Goal: Task Accomplishment & Management: Complete application form

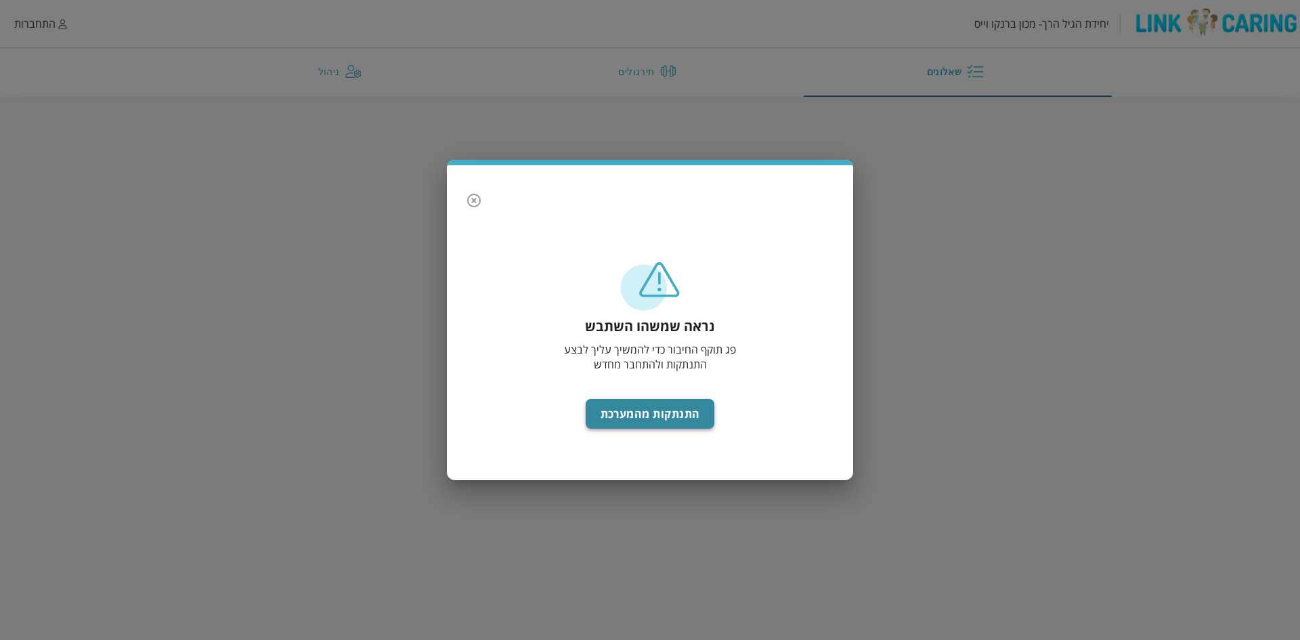
click at [676, 410] on button "התנתקות מהמערכת" at bounding box center [650, 414] width 129 height 30
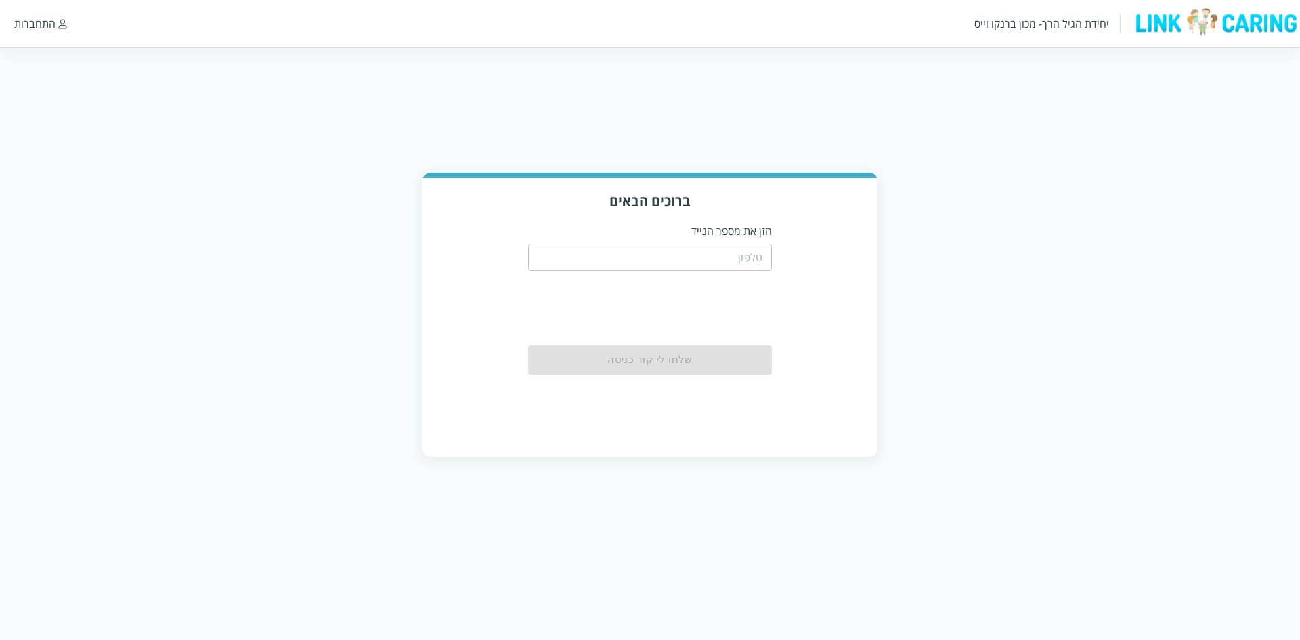
click at [739, 248] on input "tel" at bounding box center [650, 257] width 244 height 27
type input "0503344556"
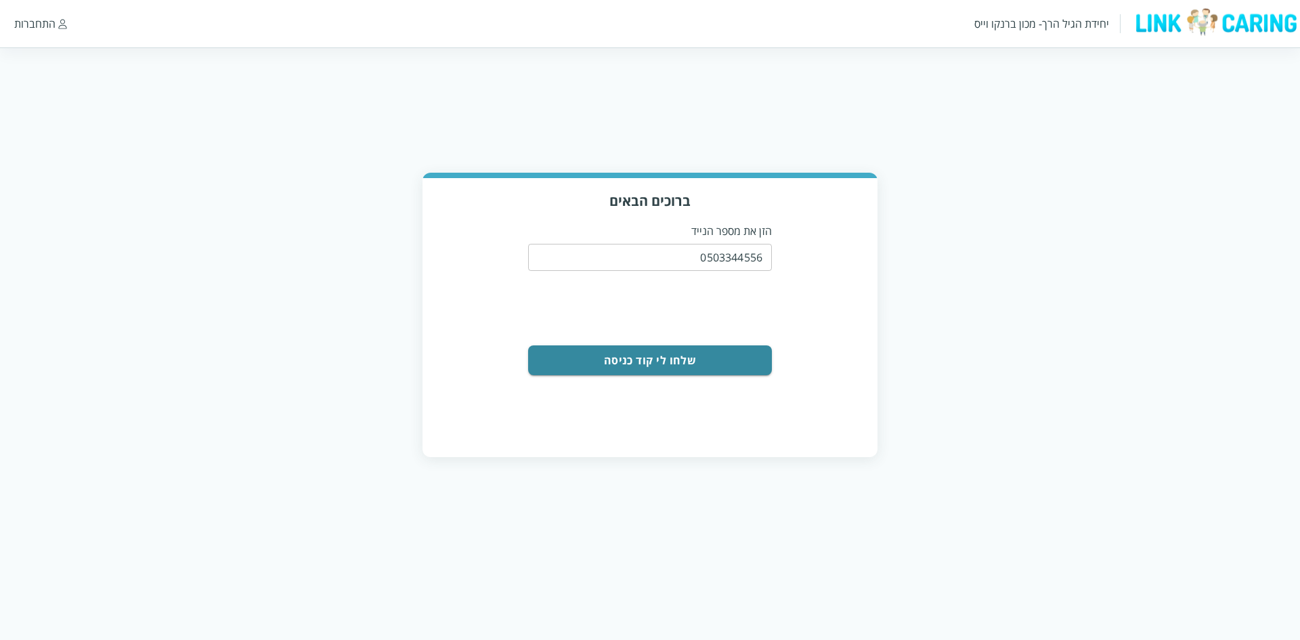
click at [728, 349] on button "שלחו לי קוד כניסה" at bounding box center [650, 360] width 244 height 30
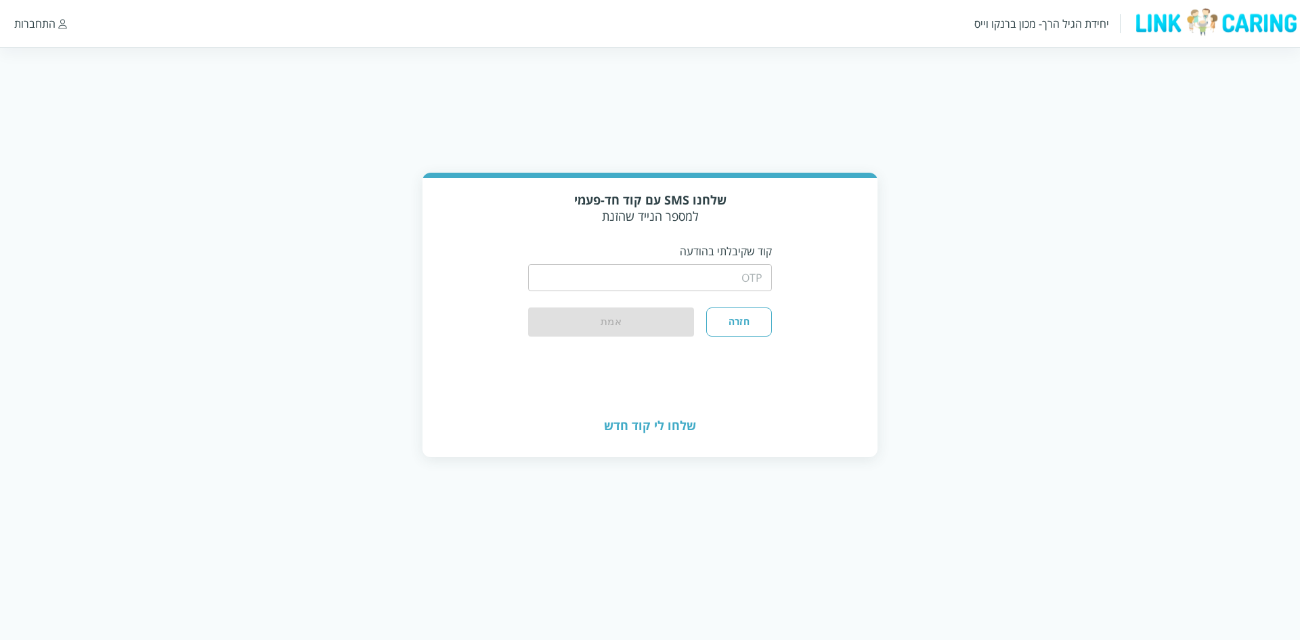
click at [744, 271] on input "string" at bounding box center [650, 277] width 244 height 27
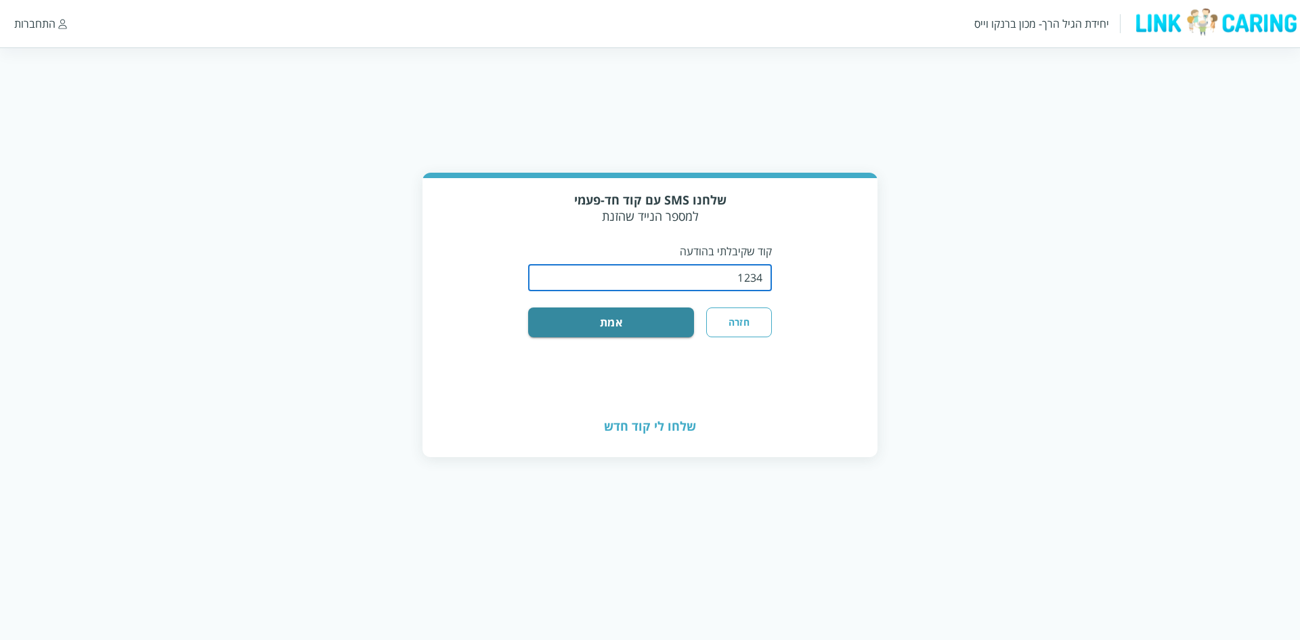
type input "1234"
click at [528, 307] on button "אמת" at bounding box center [611, 322] width 166 height 30
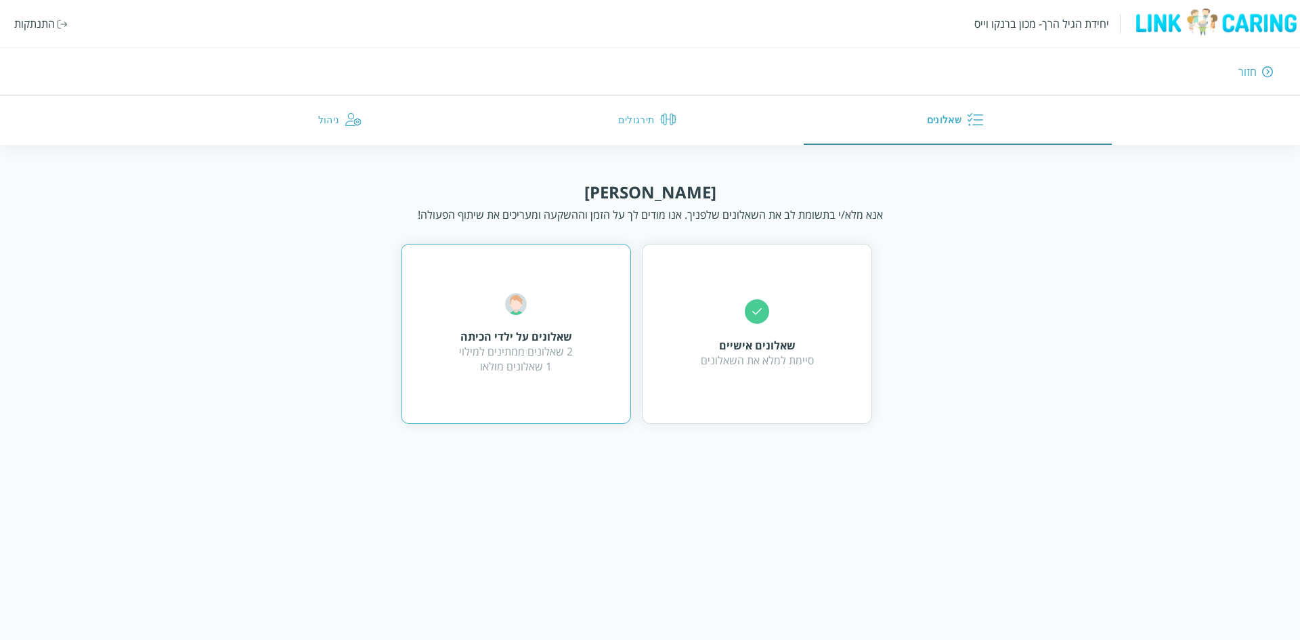
click at [557, 346] on div "2 שאלונים ממתינים למילוי 1 שאלונים מולאו" at bounding box center [516, 359] width 114 height 30
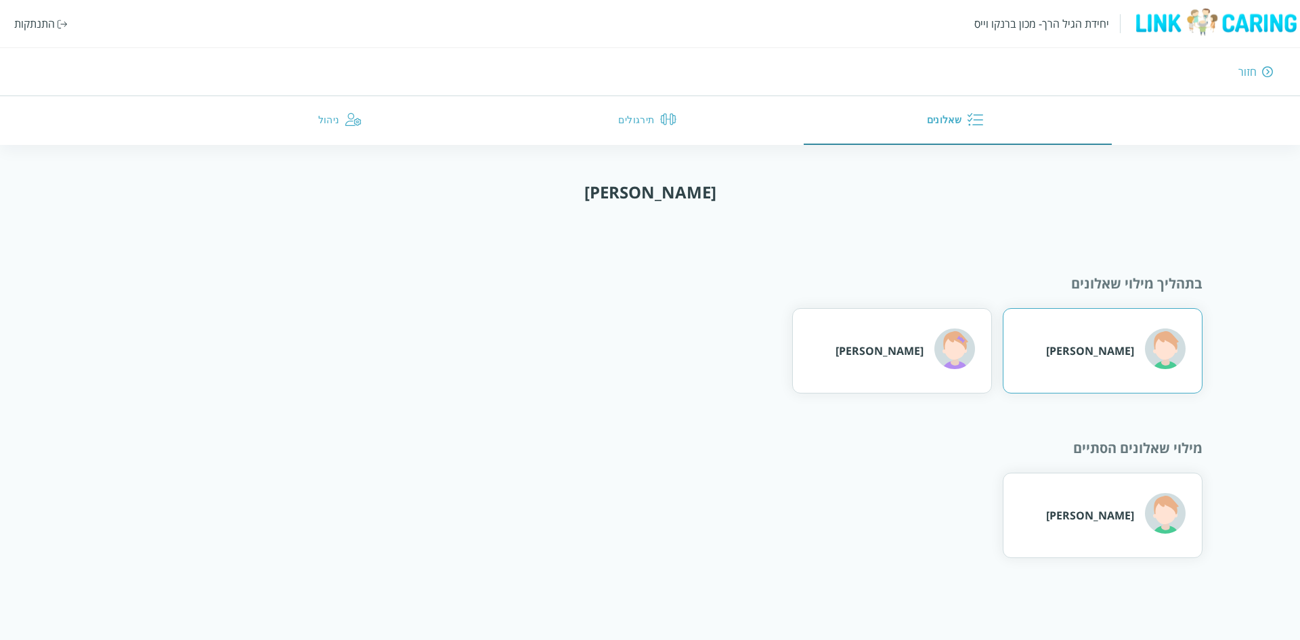
click at [1128, 367] on div "ברונו מארס" at bounding box center [1115, 350] width 139 height 44
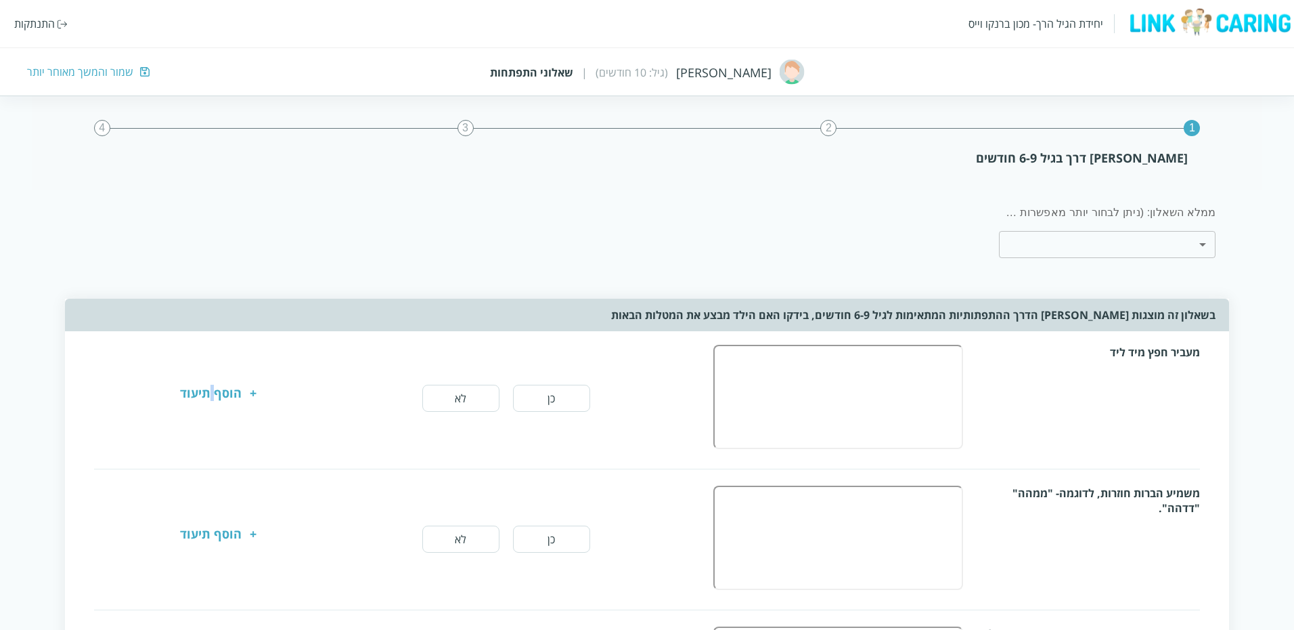
click at [213, 387] on div "הוסף תיעוד" at bounding box center [211, 398] width 62 height 27
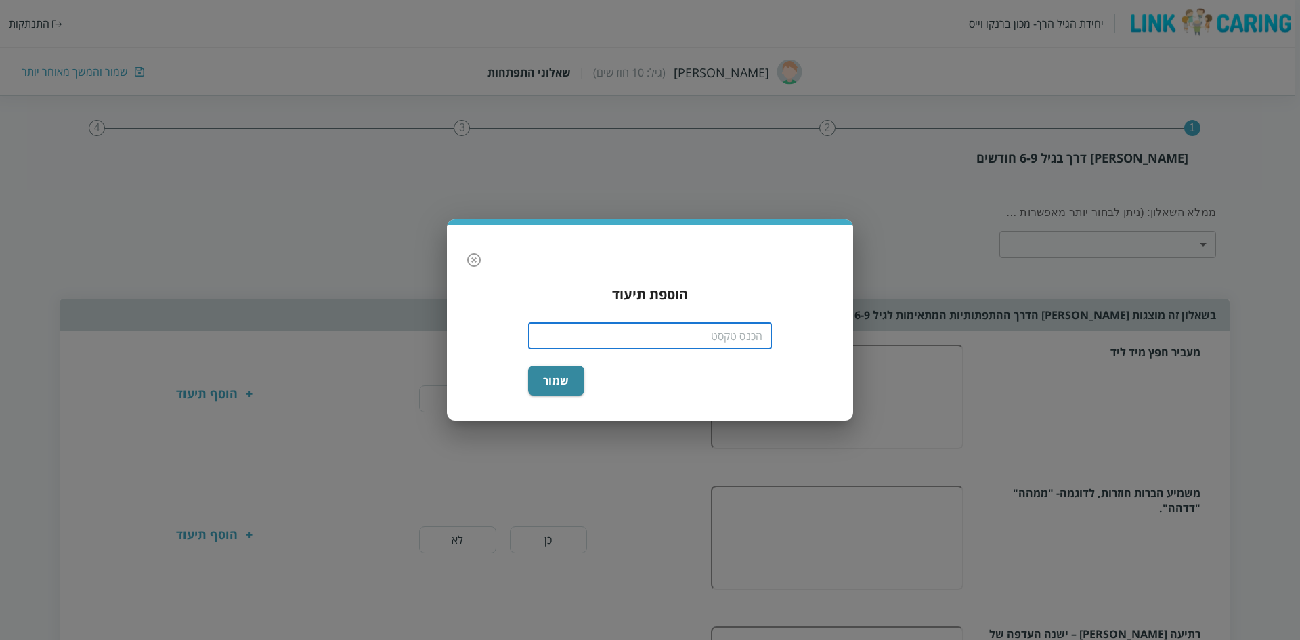
click at [718, 334] on input "text" at bounding box center [650, 335] width 244 height 27
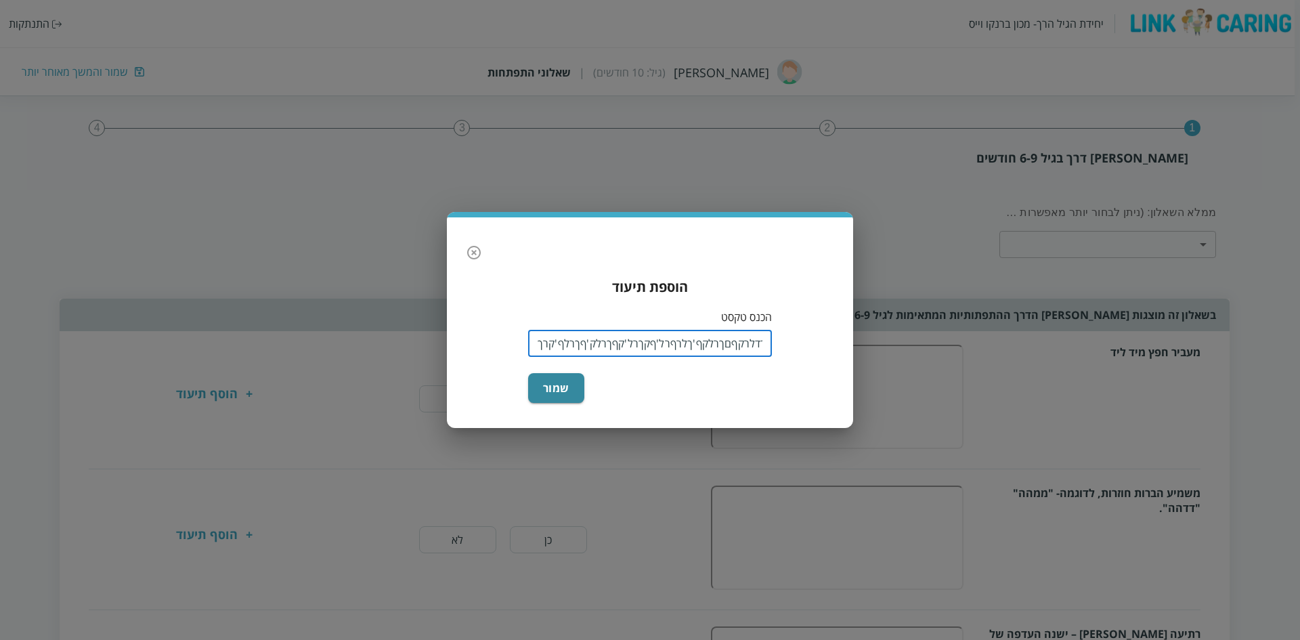
scroll to position [0, -96]
type input "קלקכלךקדרכףךדלרקףםךרלקף'ךלרףרל'ףקךרל'קףךרלק'ףךרלף'קרךלק'רףךל"
click at [480, 255] on icon "button" at bounding box center [474, 253] width 14 height 14
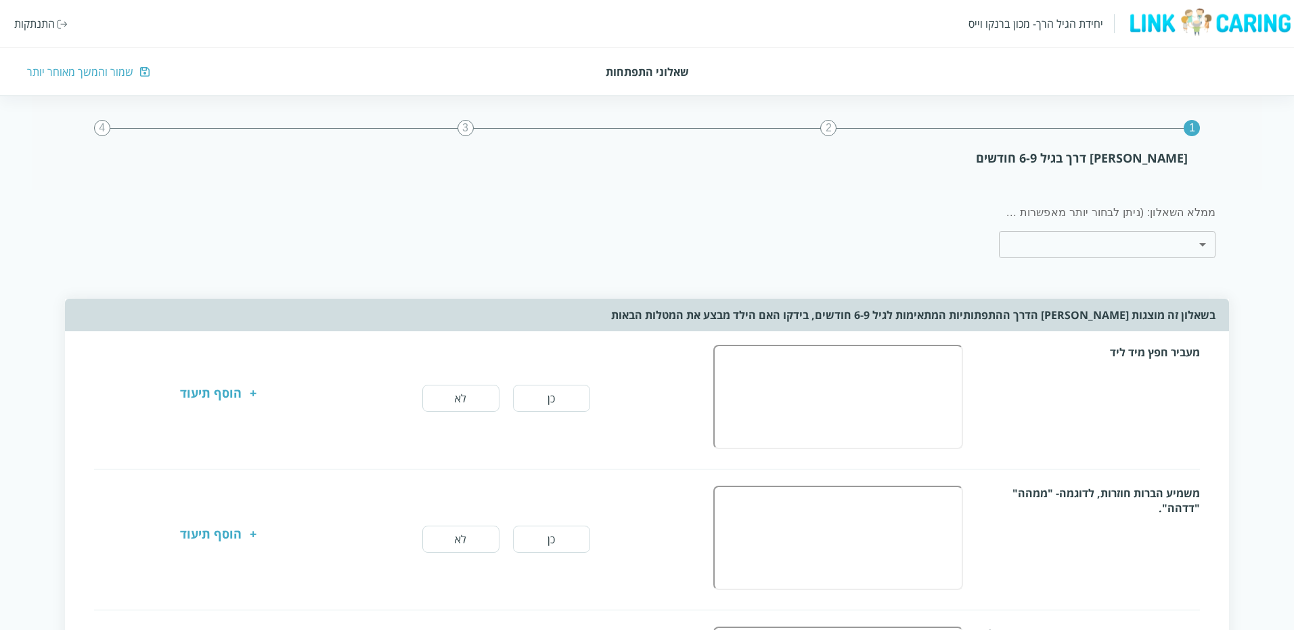
click at [41, 23] on div "התנתקות" at bounding box center [34, 23] width 41 height 15
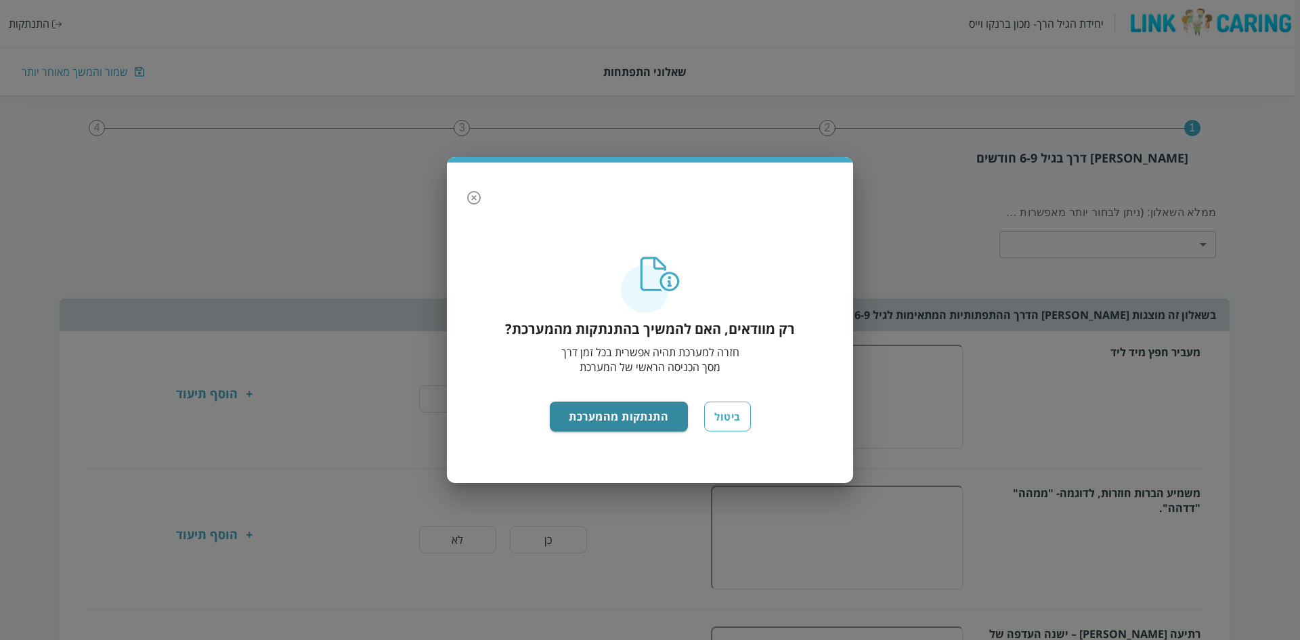
click at [483, 194] on button "button" at bounding box center [473, 197] width 27 height 27
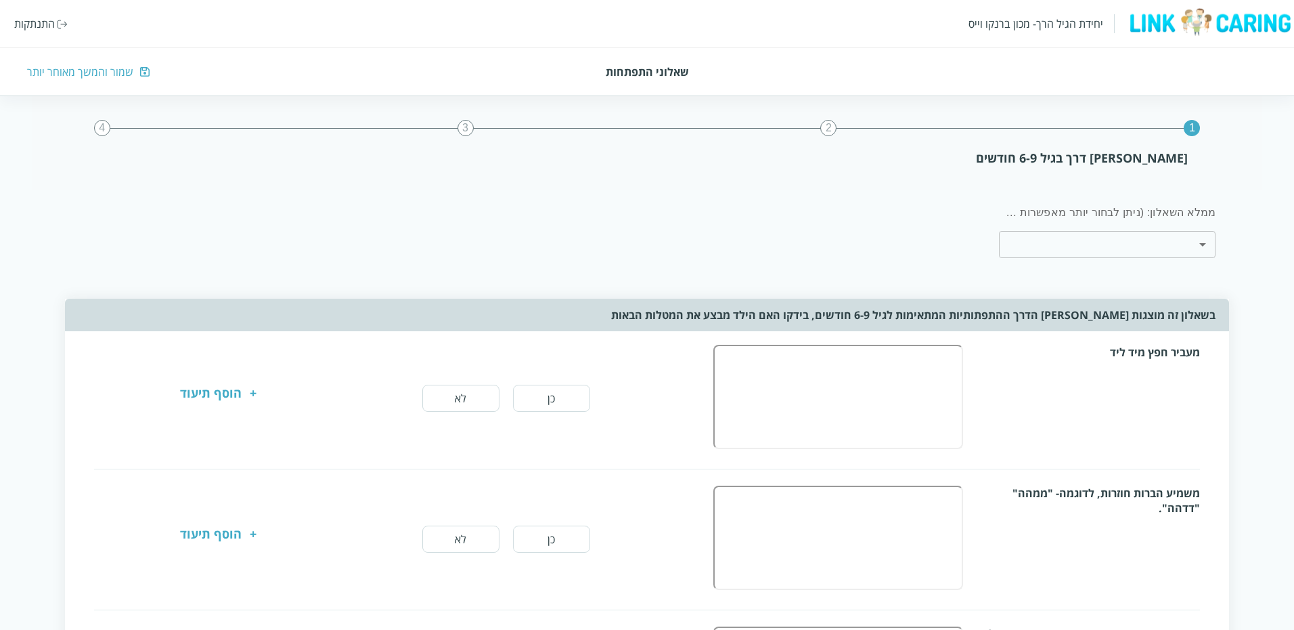
click at [35, 27] on div "התנתקות" at bounding box center [34, 23] width 41 height 15
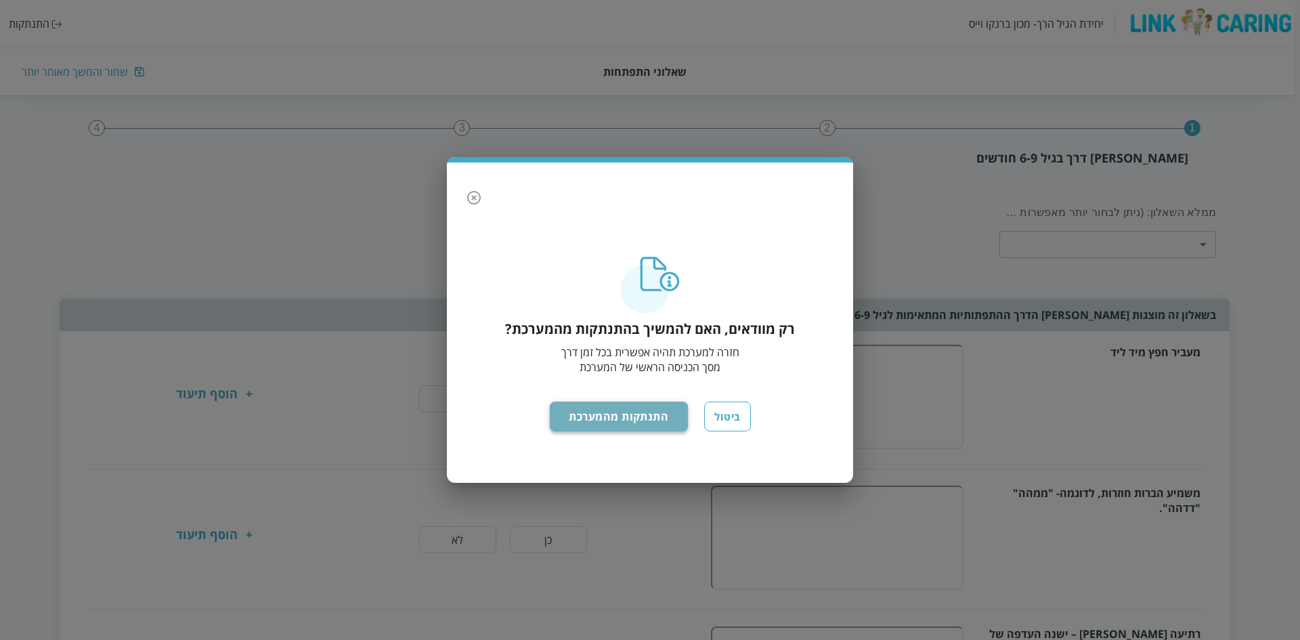
click at [631, 414] on button "התנתקות מהמערכת" at bounding box center [619, 416] width 139 height 30
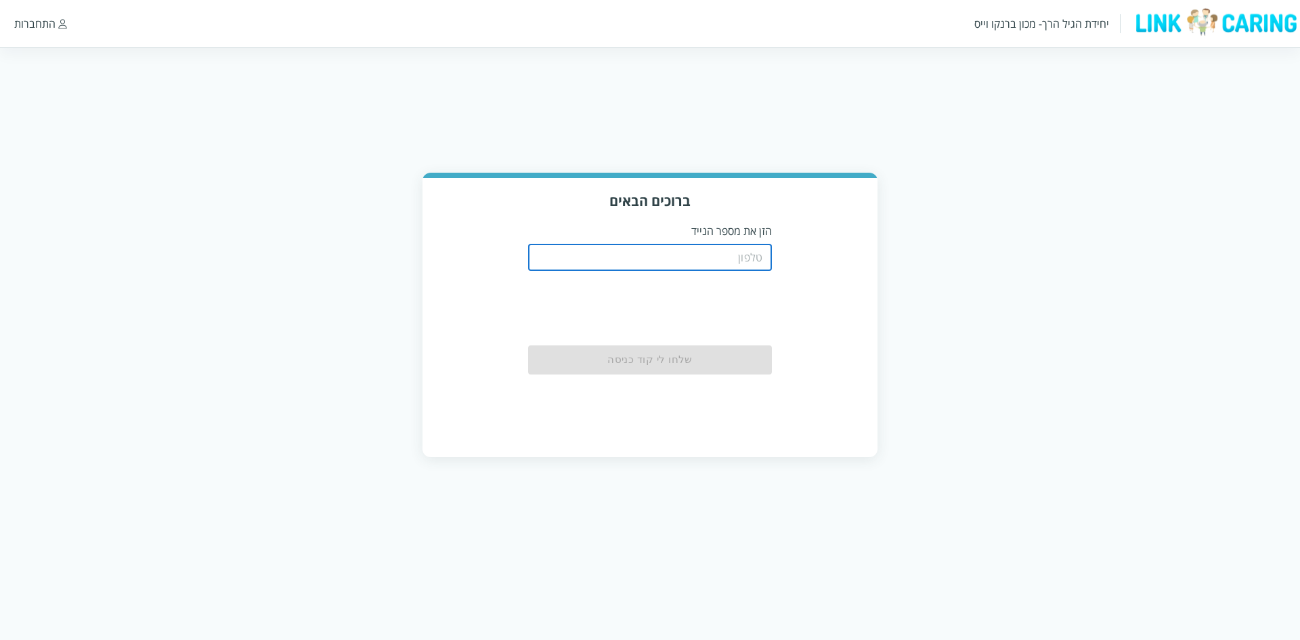
click at [710, 265] on input "tel" at bounding box center [650, 257] width 244 height 27
type input "0544499999"
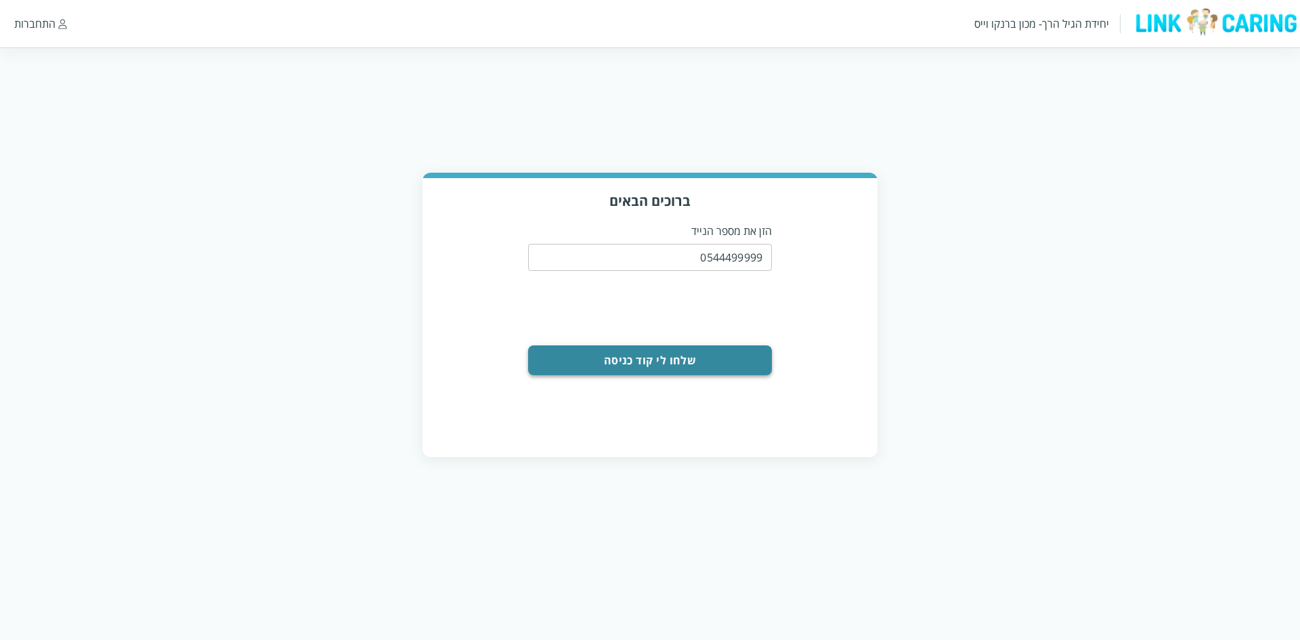
click at [723, 357] on button "שלחו לי קוד כניסה" at bounding box center [650, 360] width 244 height 30
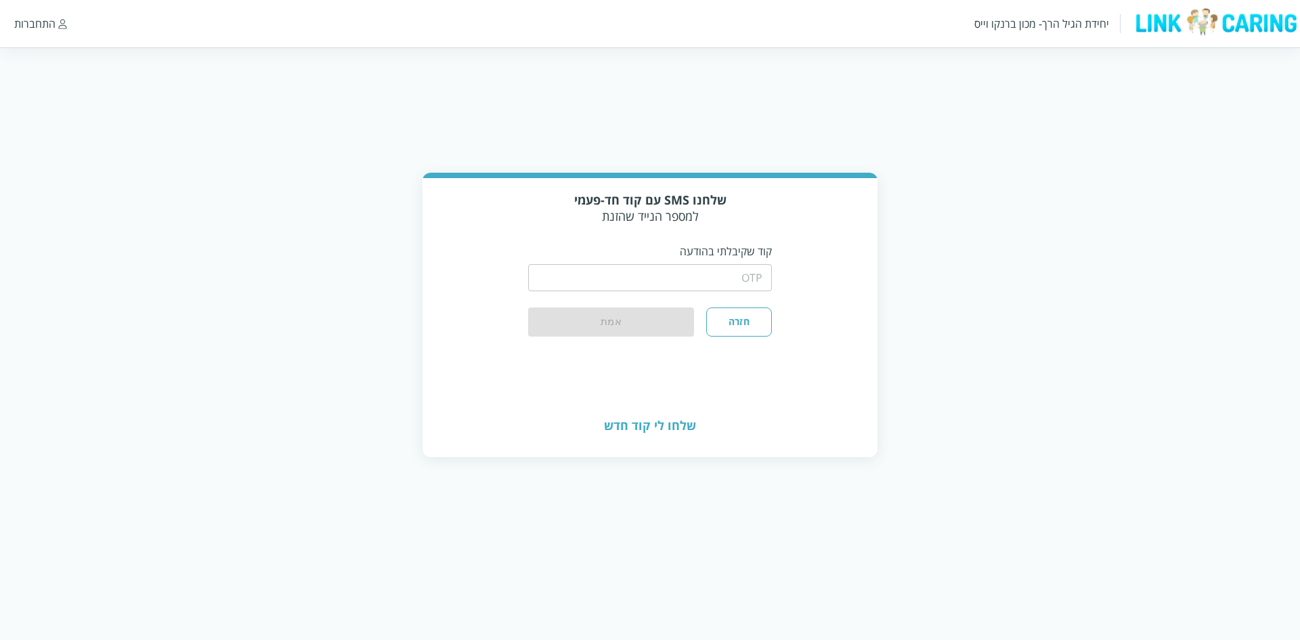
click at [747, 281] on input "string" at bounding box center [650, 277] width 244 height 27
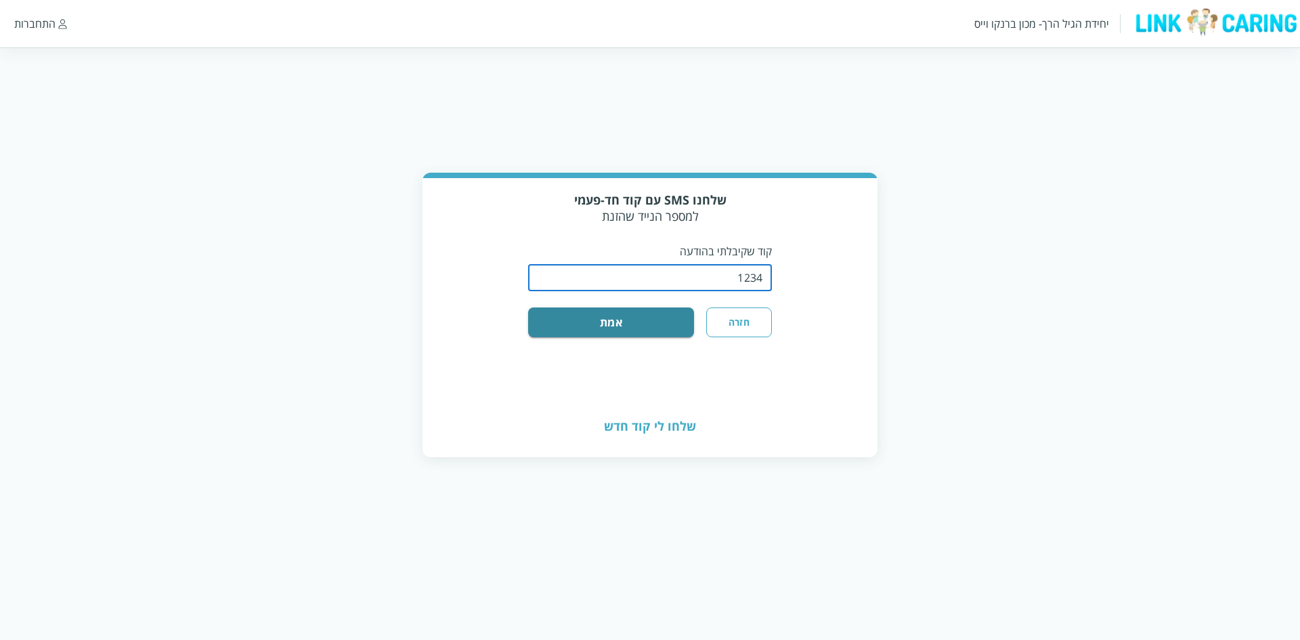
type input "1234"
click at [528, 307] on button "אמת" at bounding box center [611, 322] width 166 height 30
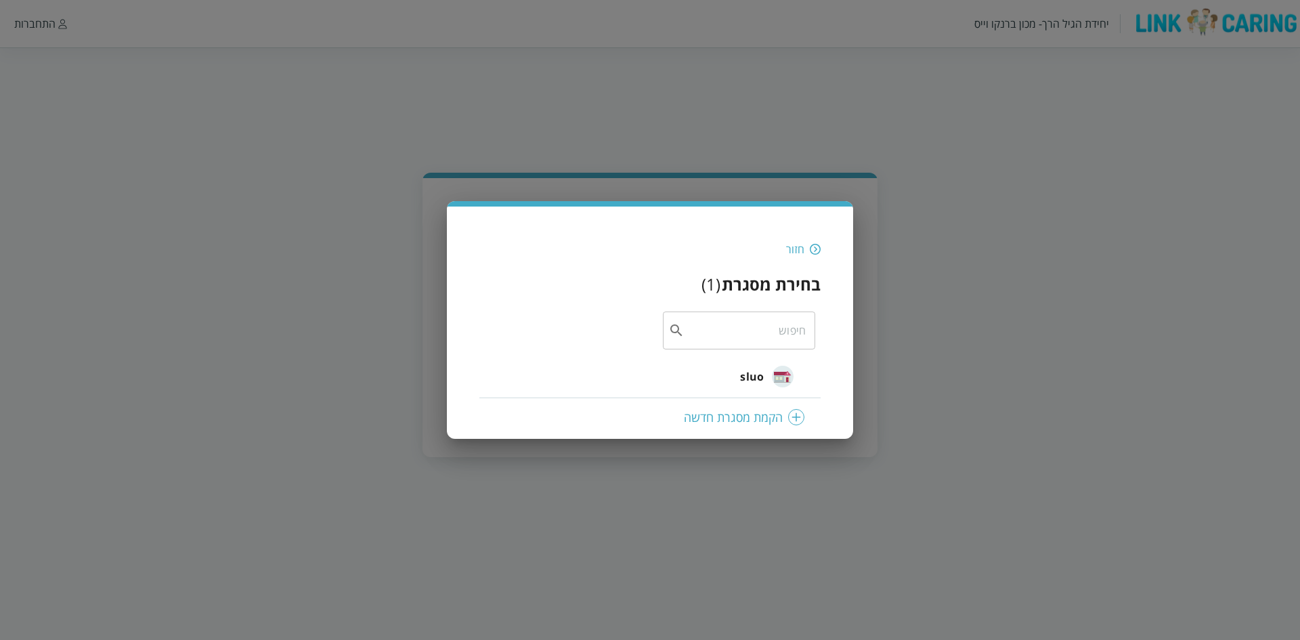
click at [748, 371] on span "sluo" at bounding box center [752, 376] width 24 height 16
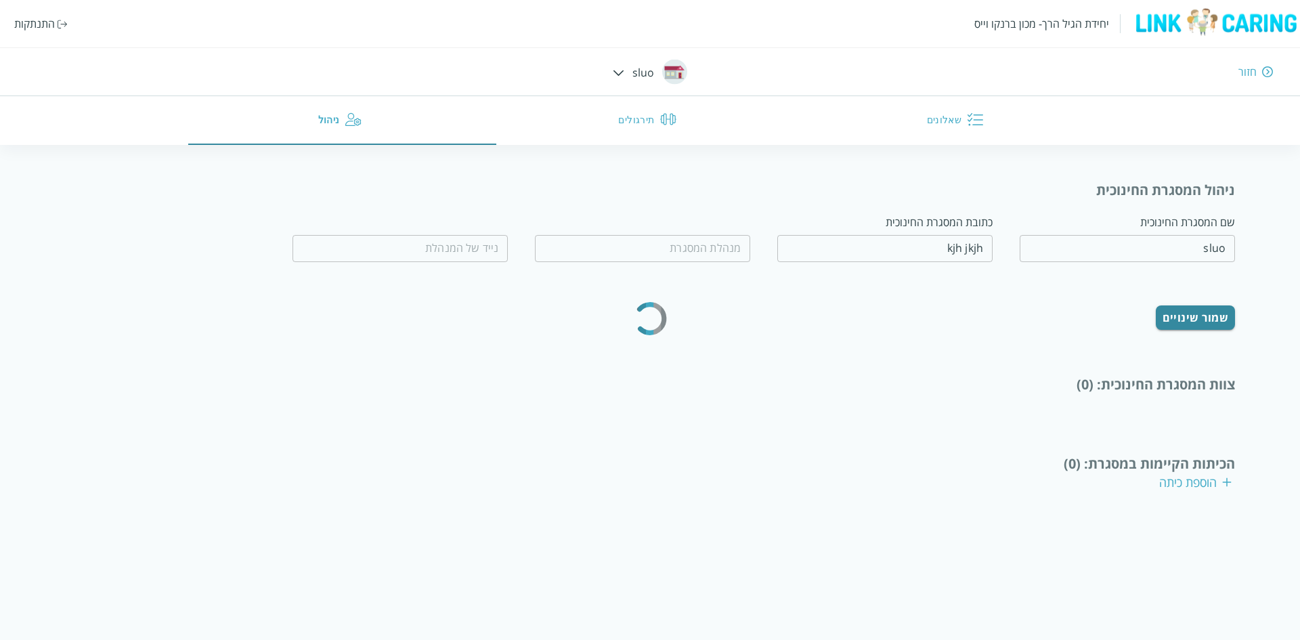
click at [971, 114] on img "button" at bounding box center [975, 119] width 16 height 16
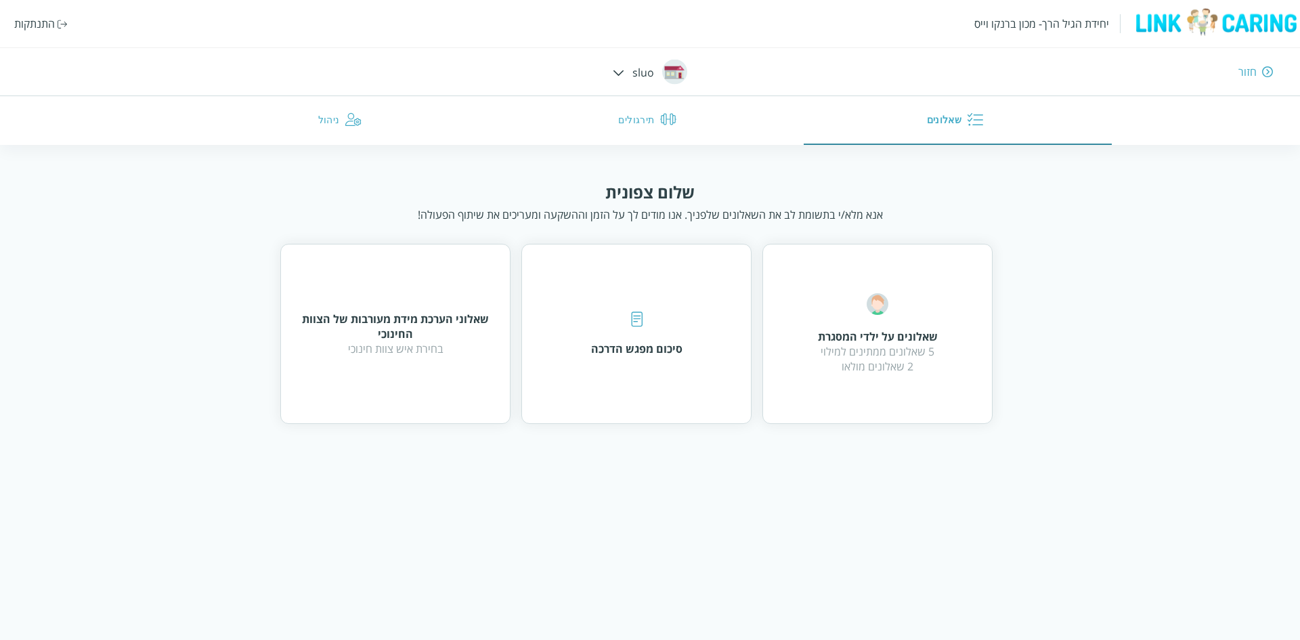
click at [692, 338] on div "סיכום מפגש הדרכה" at bounding box center [636, 334] width 230 height 180
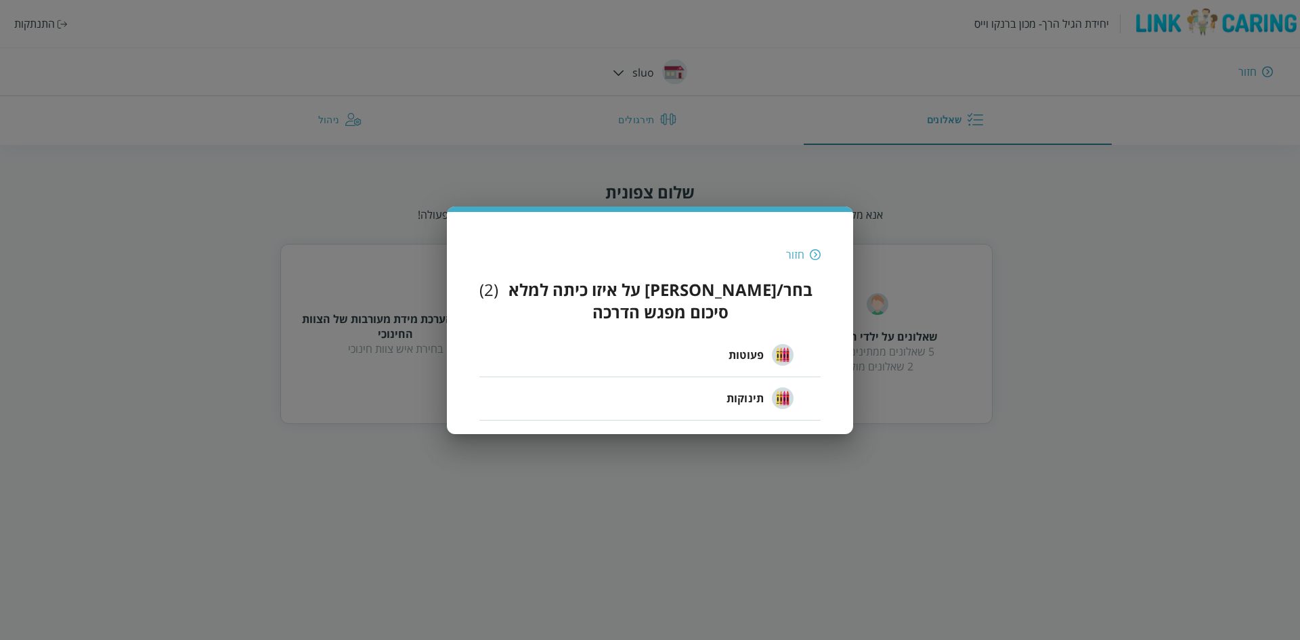
click at [749, 348] on span "פעוטות" at bounding box center [745, 355] width 35 height 16
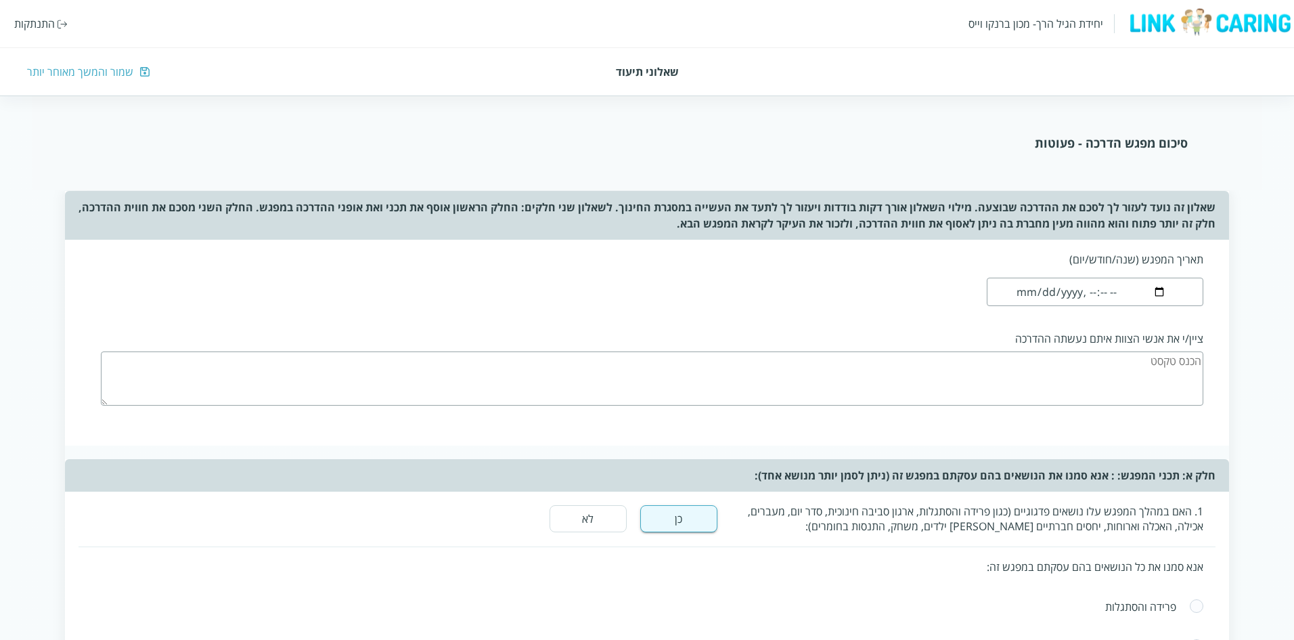
click at [1038, 294] on input "datetime-local" at bounding box center [1095, 292] width 217 height 28
type input "[DATE]T19:07"
click at [696, 353] on textarea at bounding box center [652, 378] width 1103 height 54
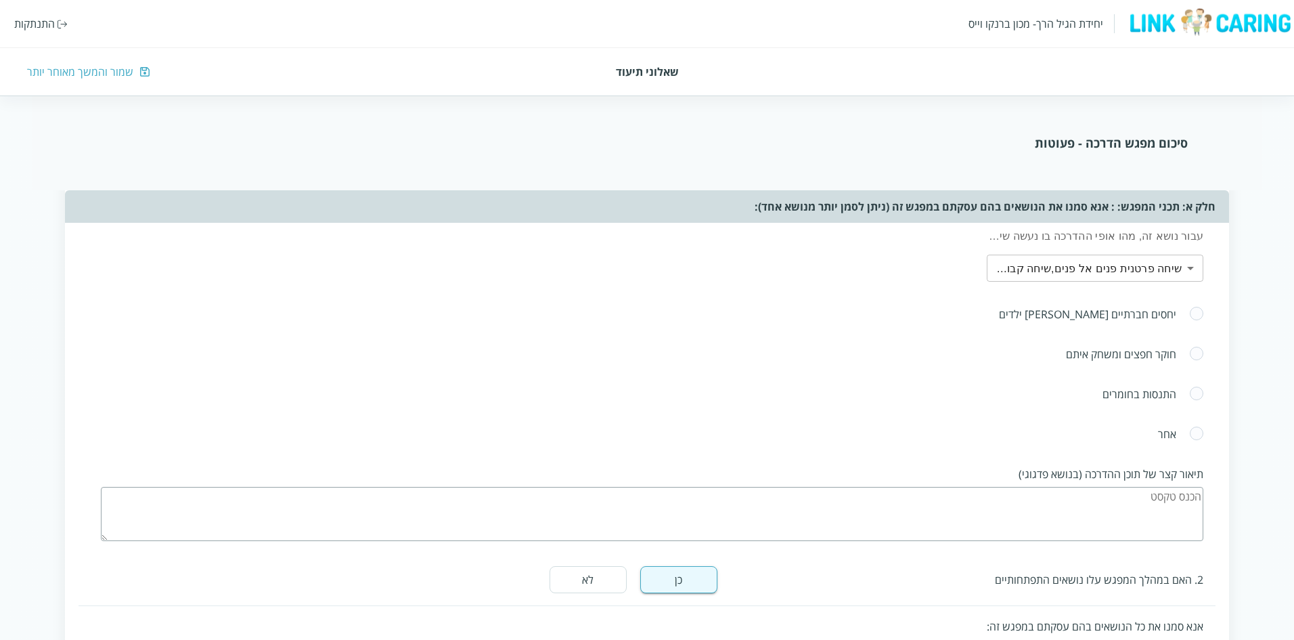
scroll to position [880, 0]
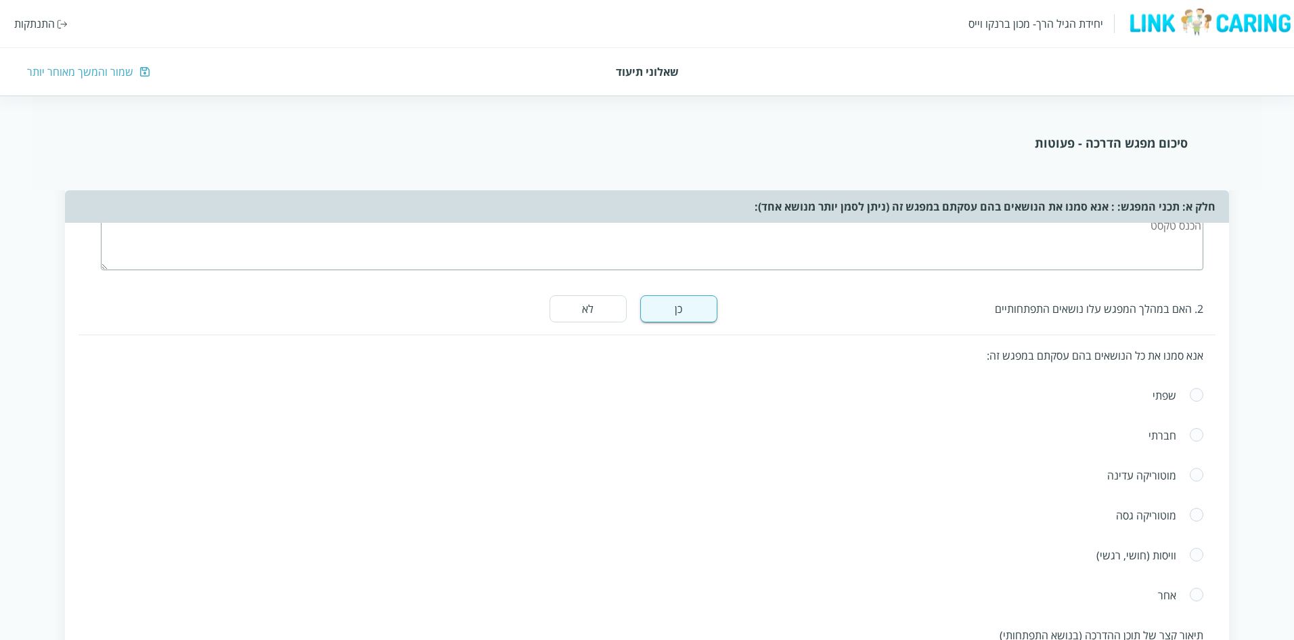
type textarea "="
click at [1141, 246] on textarea at bounding box center [652, 243] width 1103 height 54
type textarea "="
click at [1195, 391] on span at bounding box center [1196, 395] width 15 height 16
radio input "true"
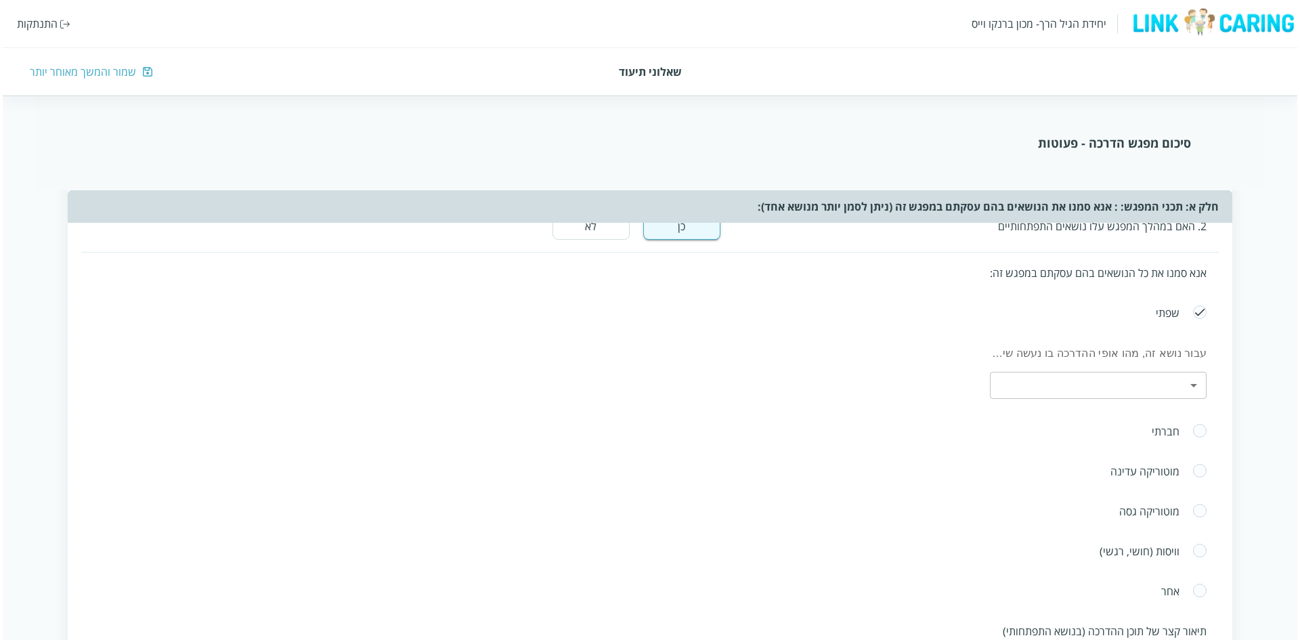
scroll to position [1083, 0]
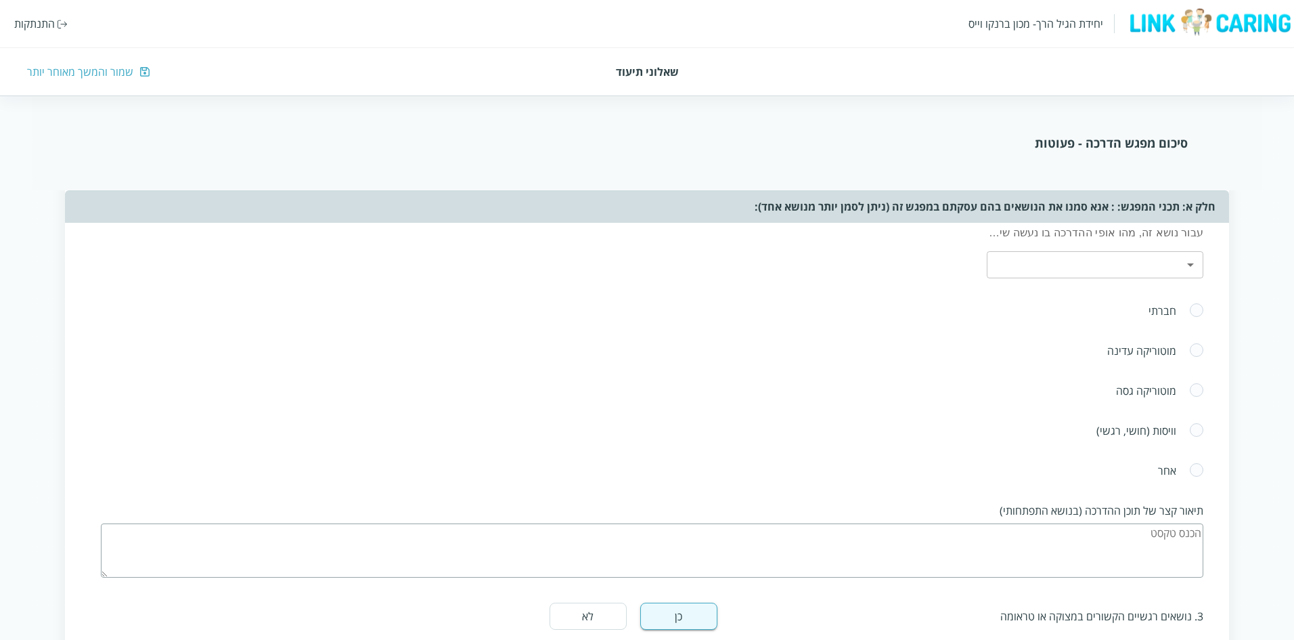
click at [1187, 265] on body "יחידת הגיל הרך- מכון [PERSON_NAME] התנתקות שאלוני תיעוד שמור והמשך מאוחר יותר ס…" at bounding box center [647, 470] width 1294 height 2813
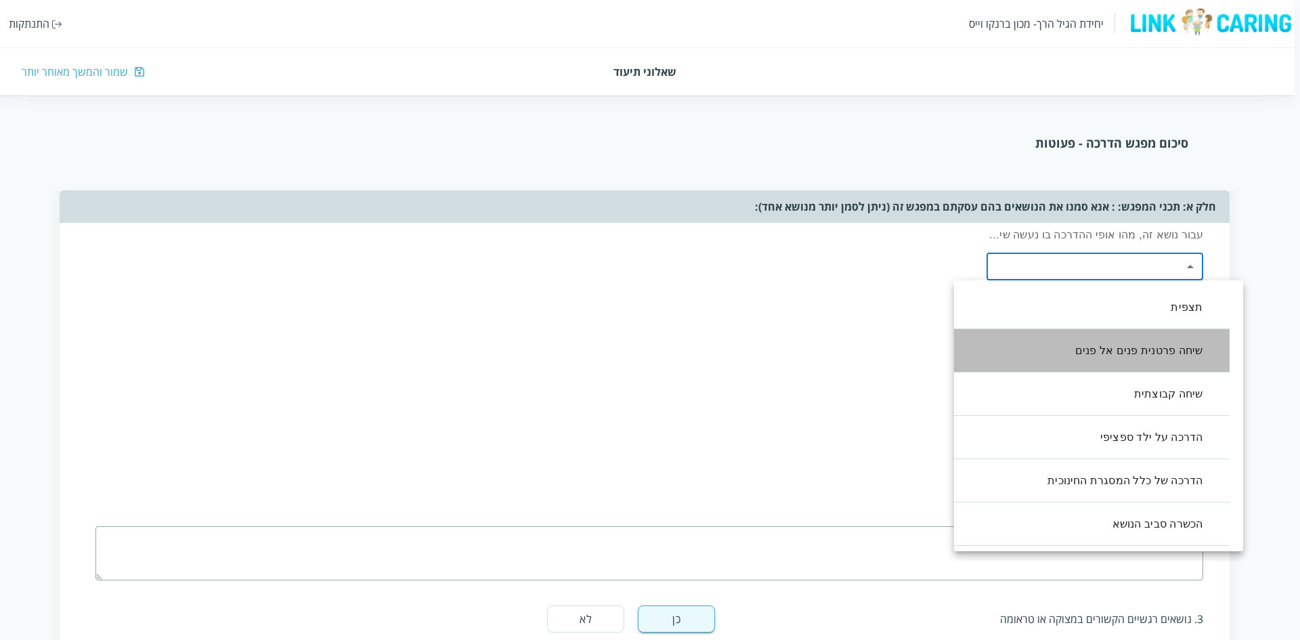
click at [1152, 355] on li "שיחה פרטנית פנים אל פנים" at bounding box center [1084, 350] width 289 height 43
type input ",1"
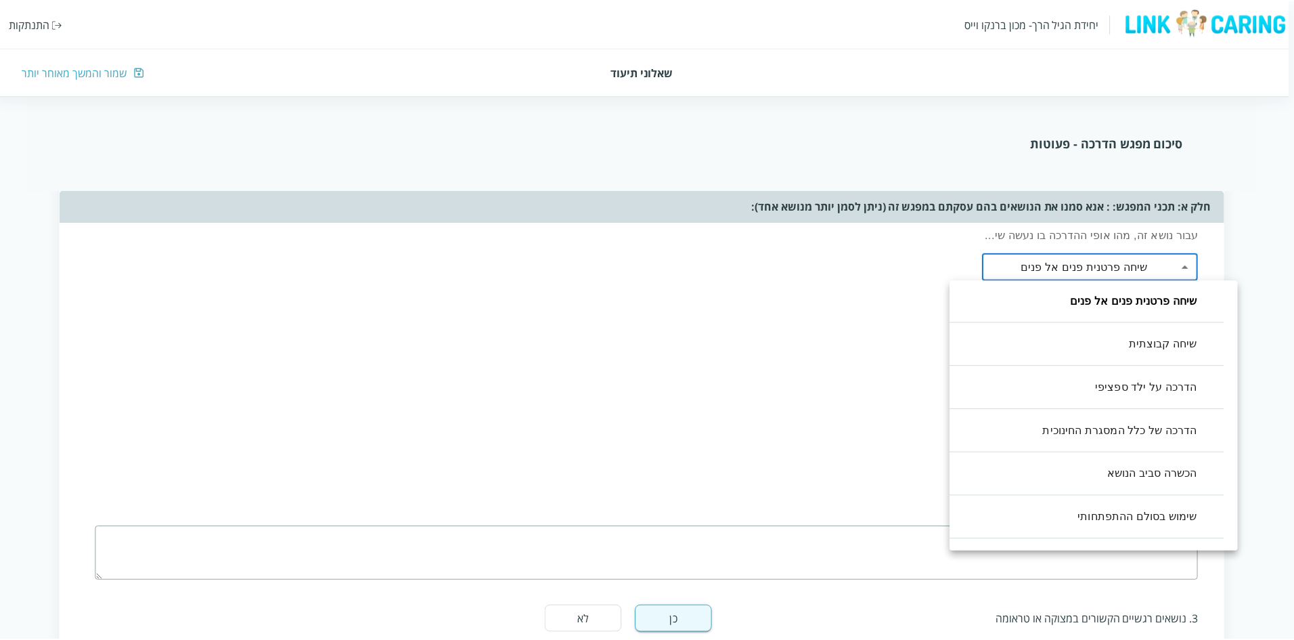
scroll to position [135, 0]
click at [772, 417] on div at bounding box center [650, 320] width 1300 height 640
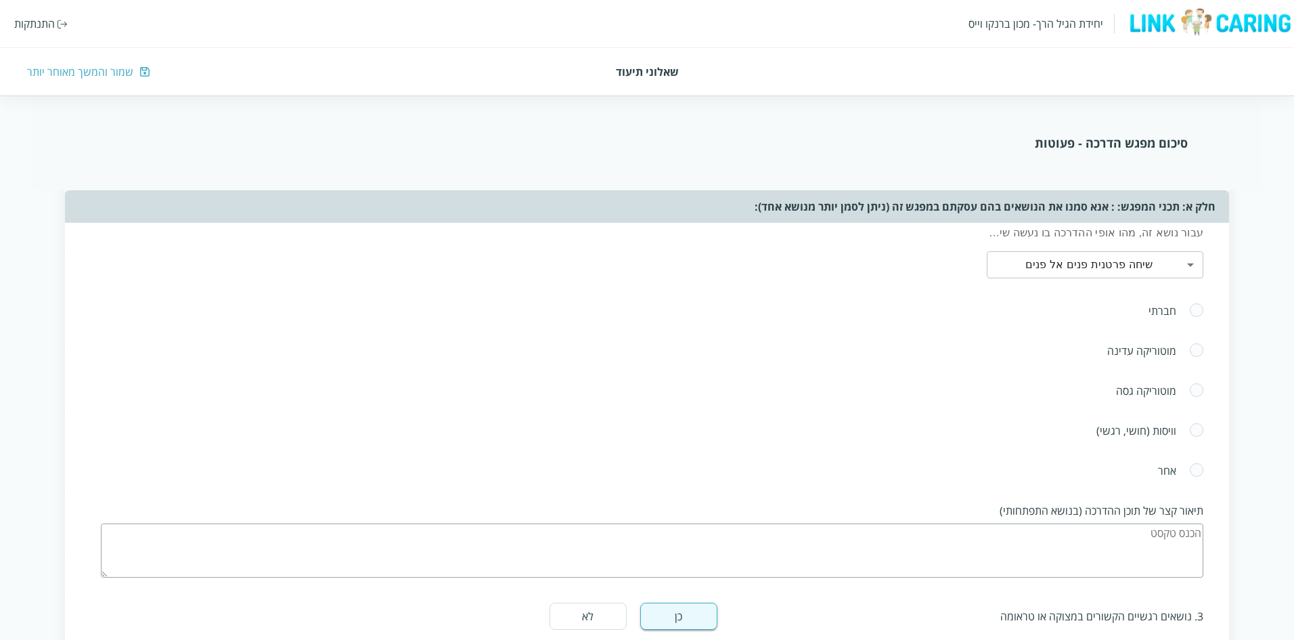
click at [1041, 550] on textarea at bounding box center [652, 550] width 1103 height 54
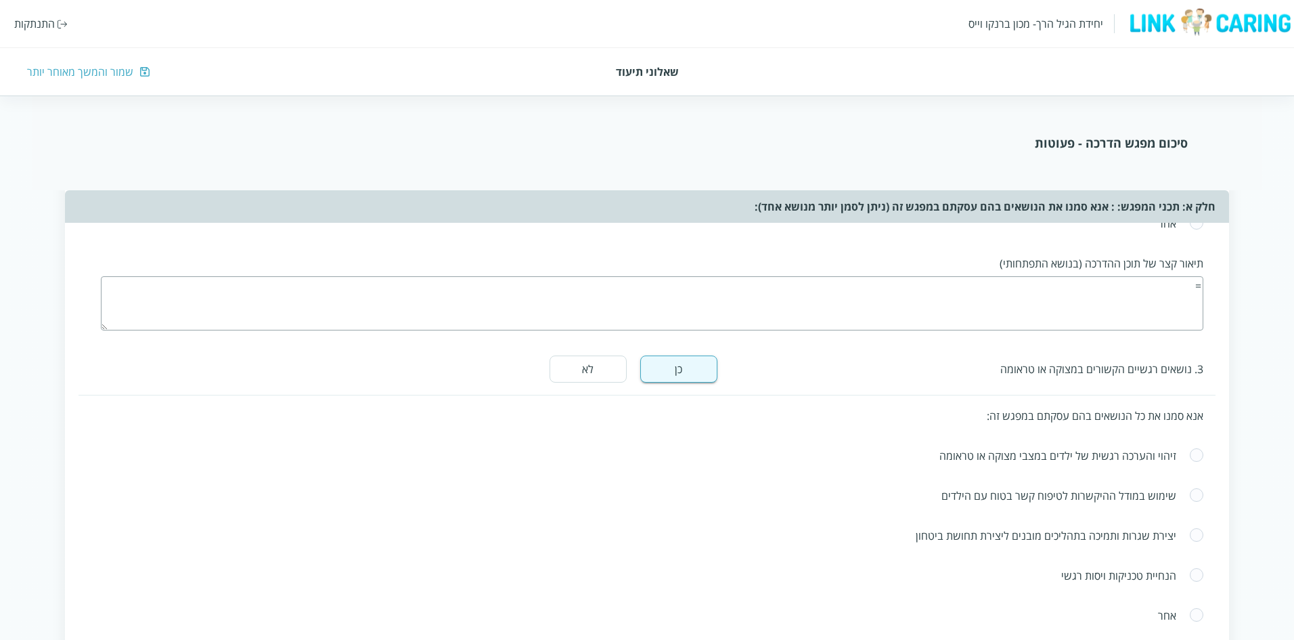
scroll to position [1354, 0]
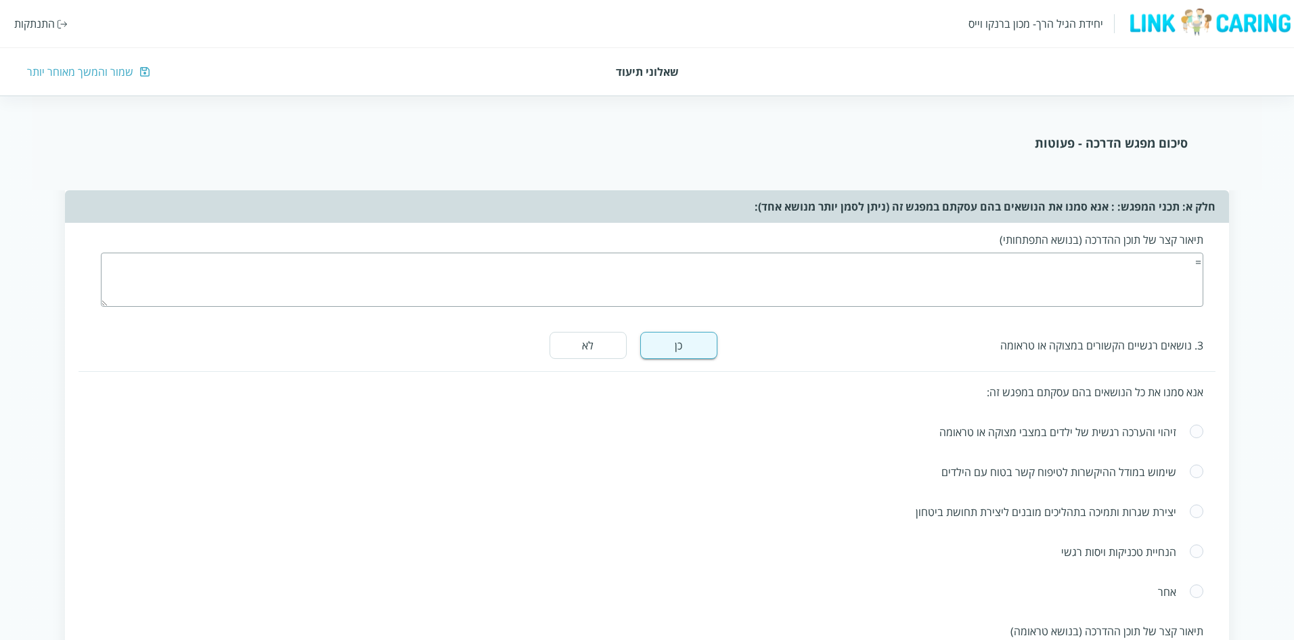
type textarea "="
click at [1196, 433] on span at bounding box center [1196, 432] width 15 height 16
radio input "true"
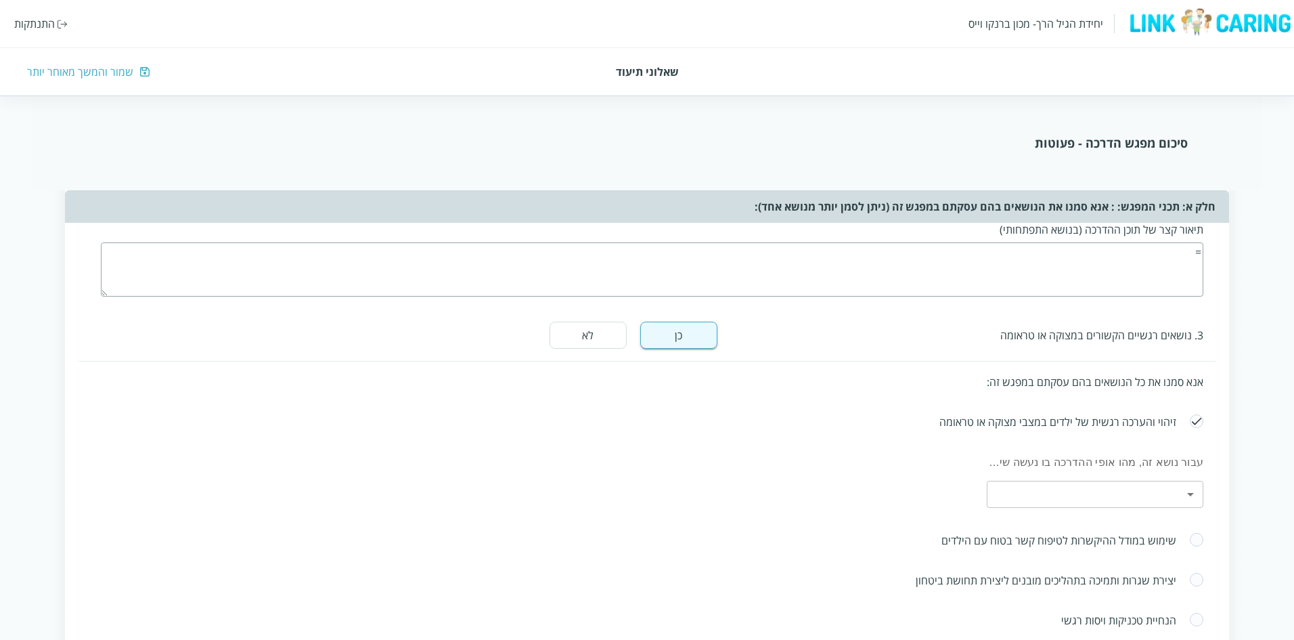
scroll to position [1557, 0]
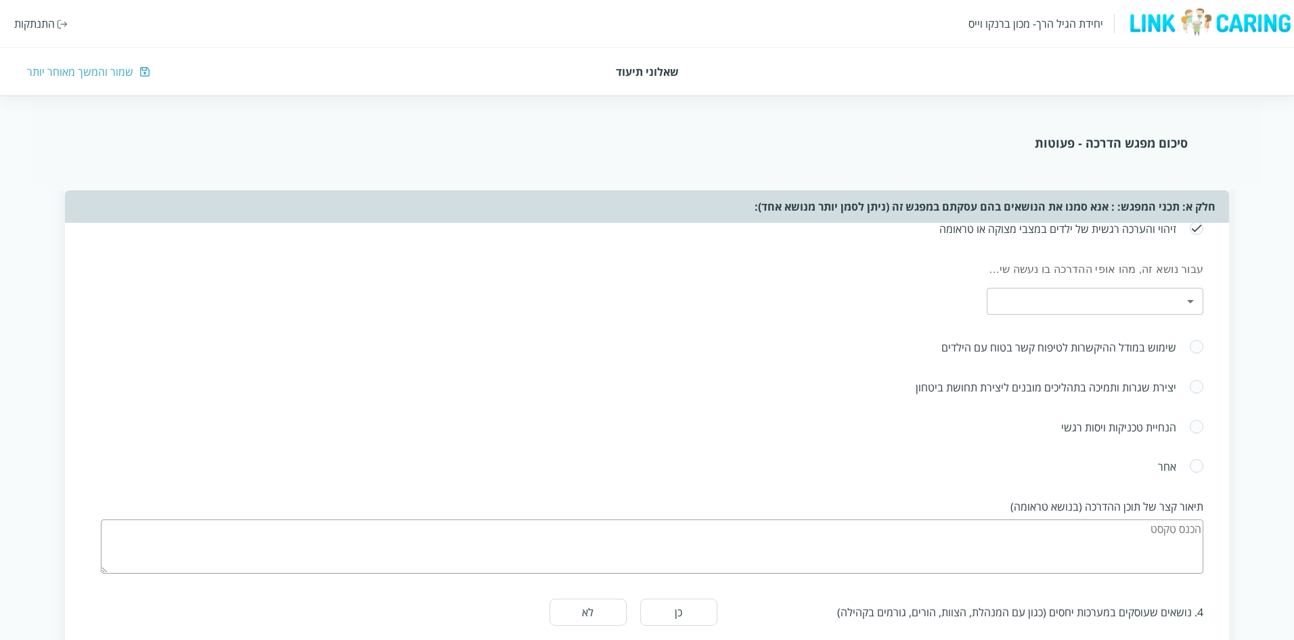
click at [1177, 311] on body "יחידת הגיל הרך- מכון [PERSON_NAME] התנתקות שאלוני תיעוד שמור והמשך מאוחר יותר ס…" at bounding box center [647, 36] width 1294 height 2891
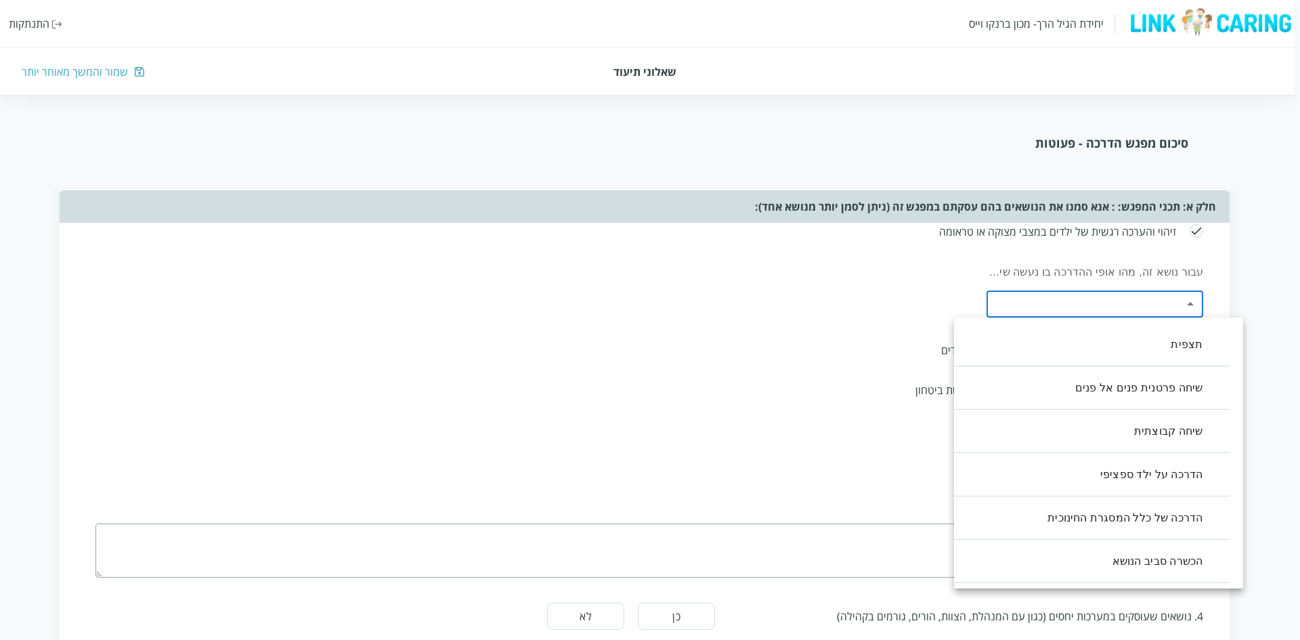
click at [1154, 431] on li "שיחה קבוצתית" at bounding box center [1084, 431] width 289 height 43
type input ",2"
click at [701, 477] on div at bounding box center [650, 320] width 1300 height 640
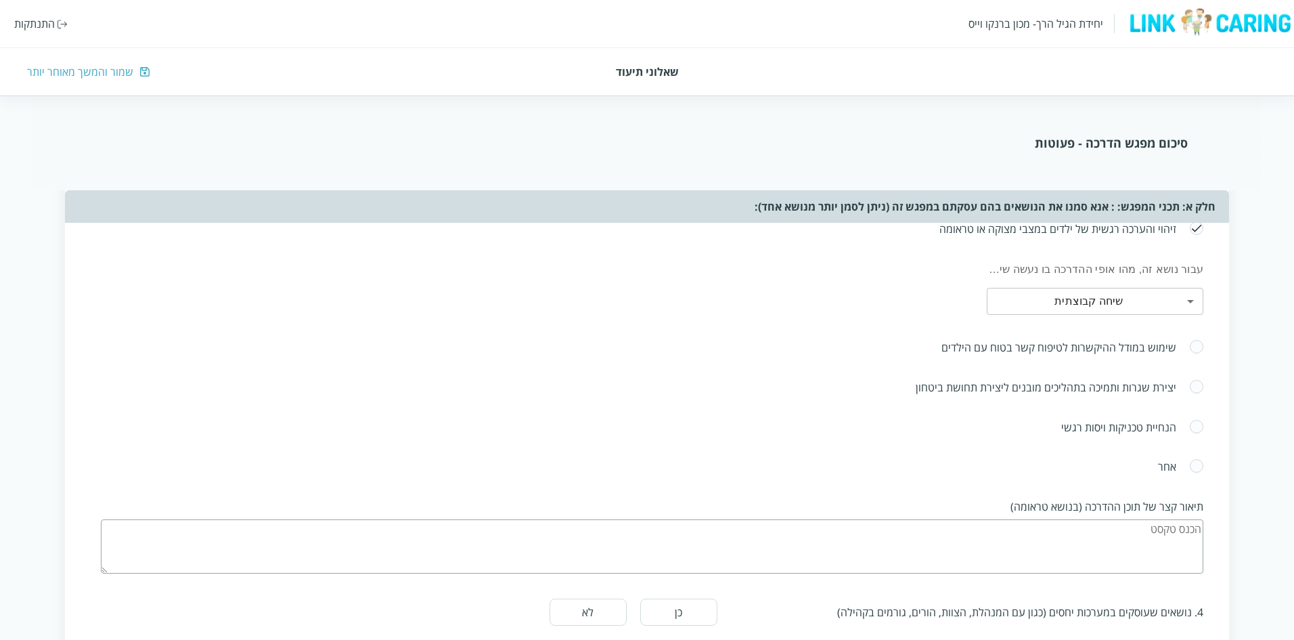
click at [839, 542] on textarea at bounding box center [652, 546] width 1103 height 54
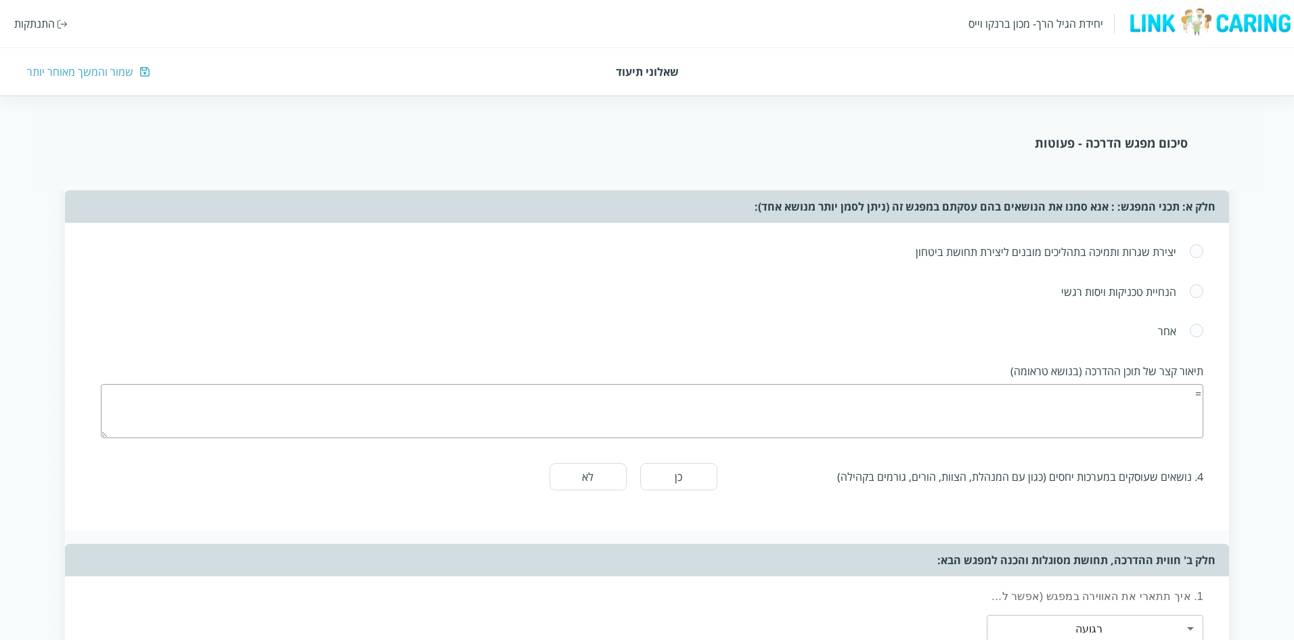
type textarea "="
click at [681, 481] on button "כן" at bounding box center [678, 476] width 77 height 27
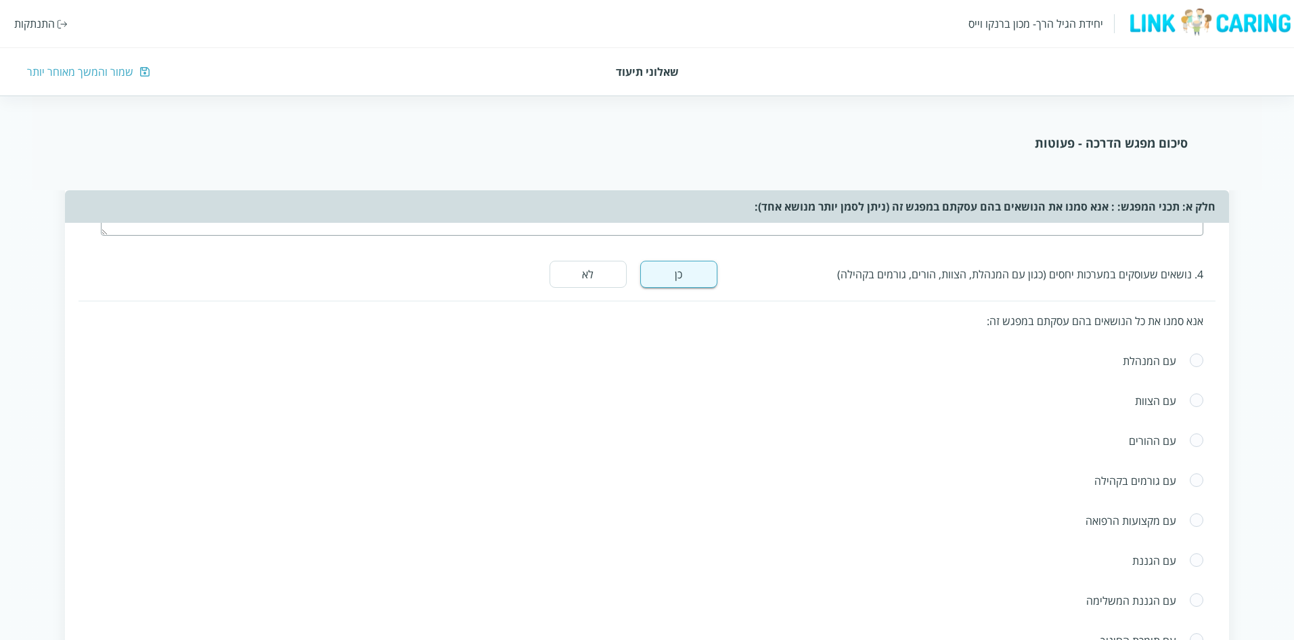
scroll to position [1896, 0]
click at [1164, 457] on div "עם ההורים" at bounding box center [648, 440] width 1138 height 40
click at [1170, 440] on div "עם ההורים" at bounding box center [642, 440] width 1069 height 15
click at [1185, 442] on input "neutral" at bounding box center [1182, 440] width 15 height 16
radio input "true"
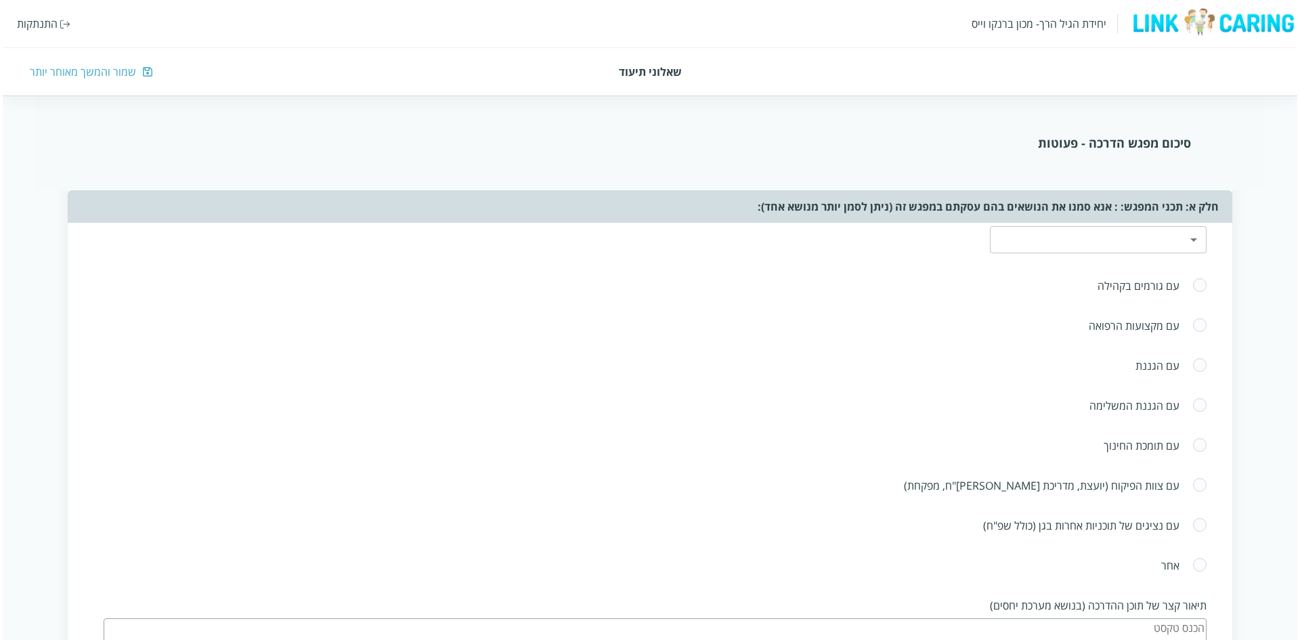
scroll to position [2031, 0]
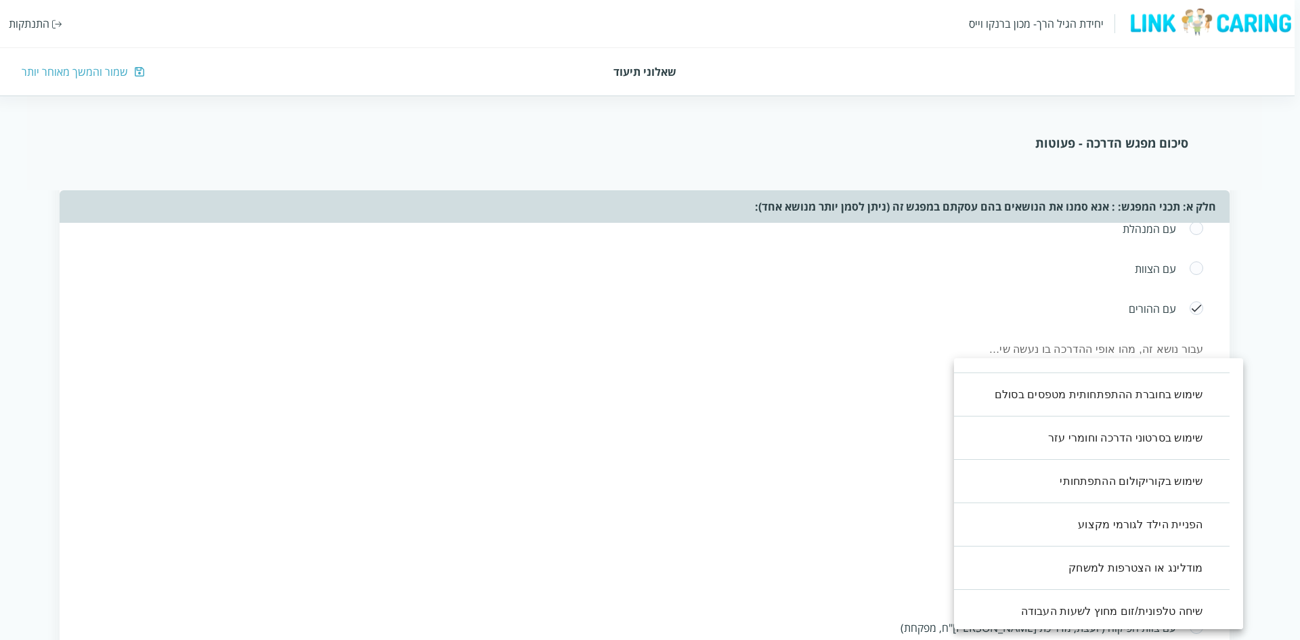
scroll to position [298, 0]
click at [1144, 452] on li "שימוש בסרטוני הדרכה וחומרי עזר" at bounding box center [1084, 433] width 289 height 43
drag, startPoint x: 678, startPoint y: 424, endPoint x: 705, endPoint y: 426, distance: 27.2
click at [677, 424] on div at bounding box center [650, 320] width 1300 height 640
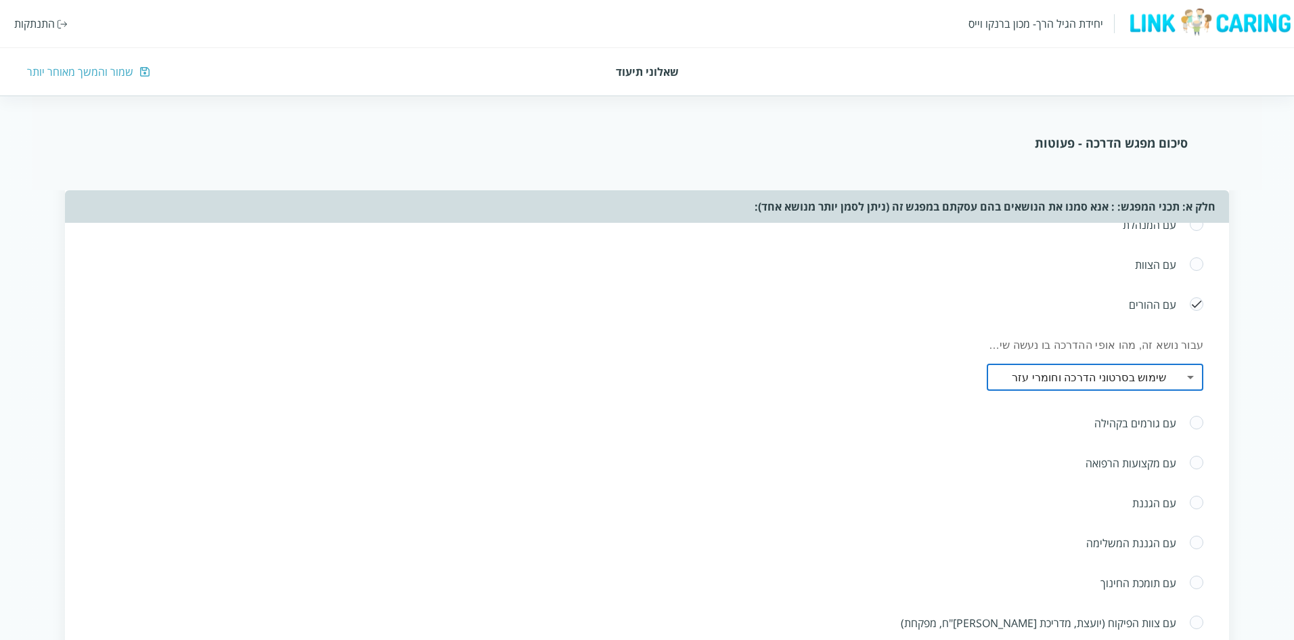
click at [1177, 362] on div "עבור נושא זה, מהו אופי ההדרכה בו נעשה שימוש שימוש בסרטוני הדרכה וחומרי עזר ,8 ​" at bounding box center [1095, 363] width 217 height 53
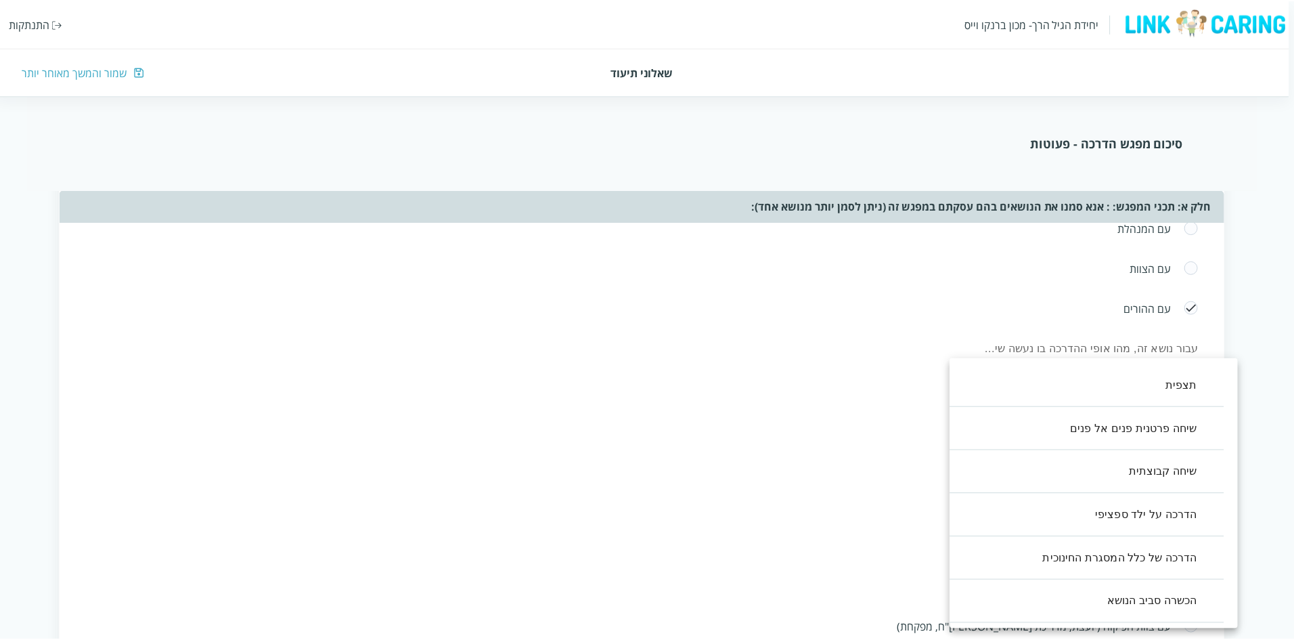
scroll to position [238, 0]
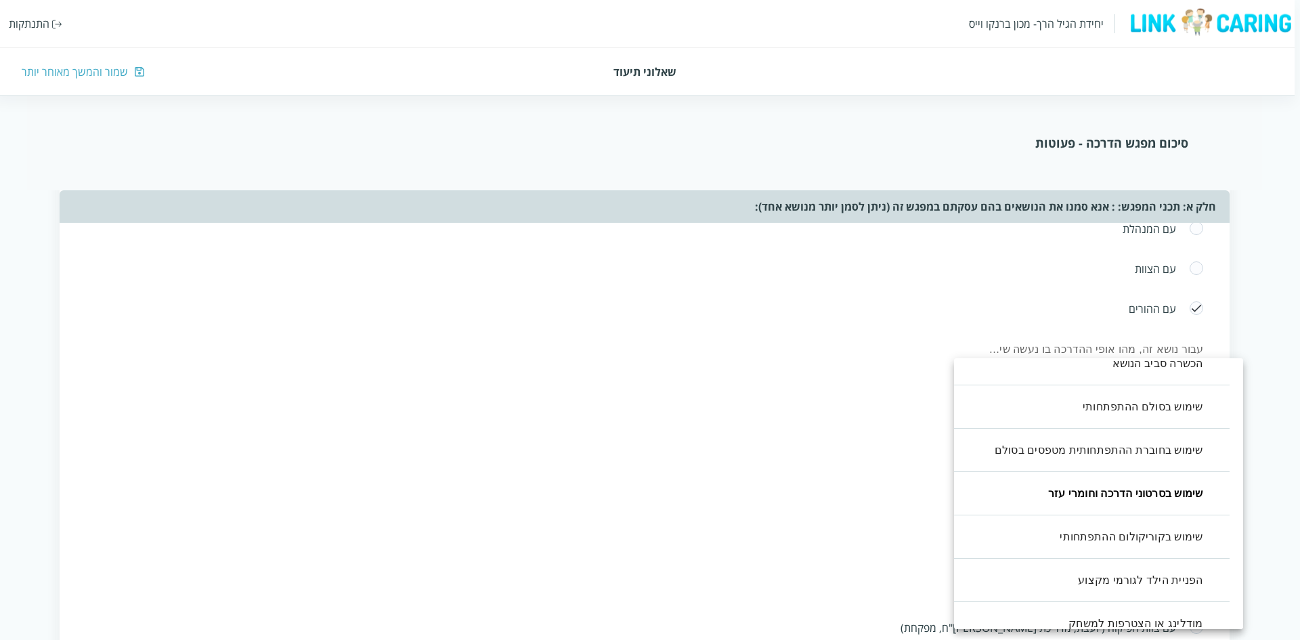
click at [1175, 443] on li "שימוש בחוברת ההתפתחותית מטפסים בסולם" at bounding box center [1084, 450] width 289 height 43
type input ",8,7"
click at [739, 399] on div at bounding box center [650, 320] width 1300 height 640
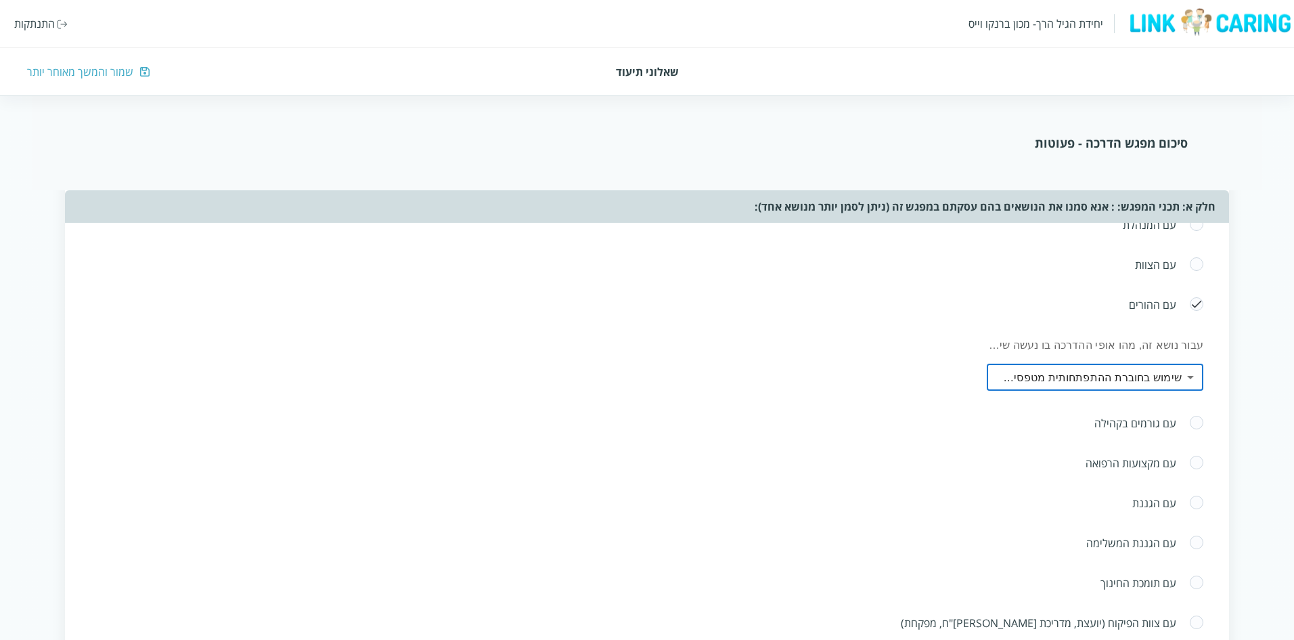
click at [1194, 462] on span at bounding box center [1196, 463] width 15 height 16
radio input "true"
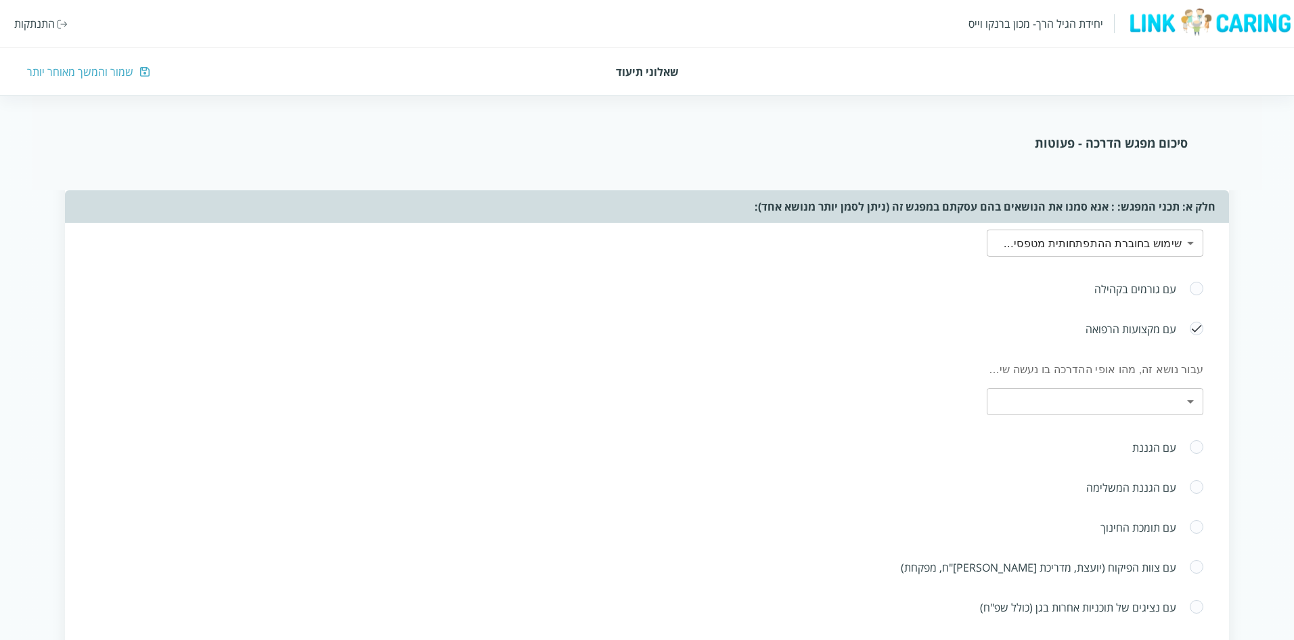
scroll to position [2166, 0]
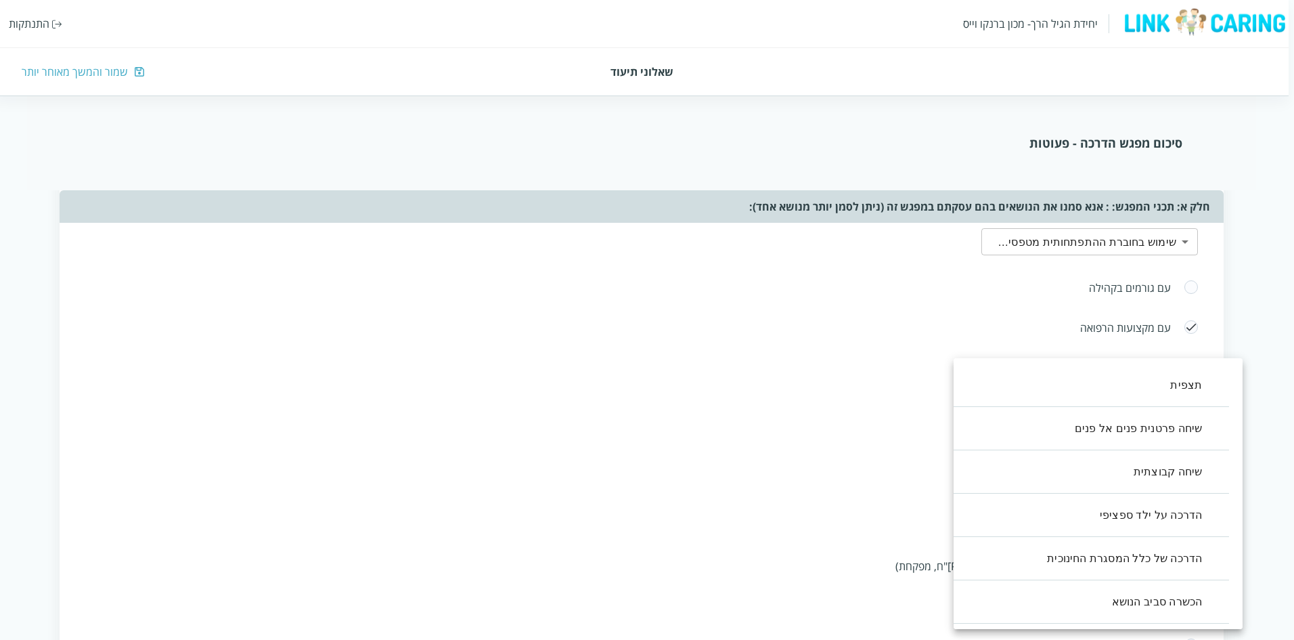
click at [1143, 489] on li "שיחה קבוצתית" at bounding box center [1084, 471] width 289 height 43
type input ",2"
click at [785, 395] on div at bounding box center [650, 320] width 1300 height 640
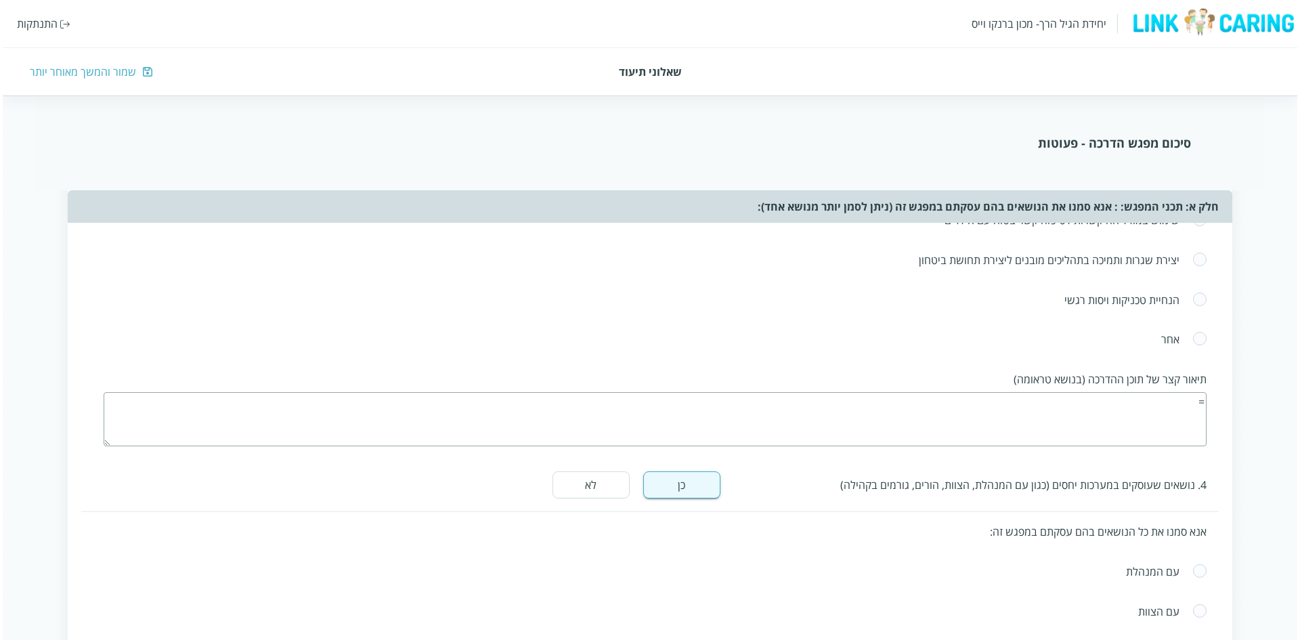
scroll to position [1877, 0]
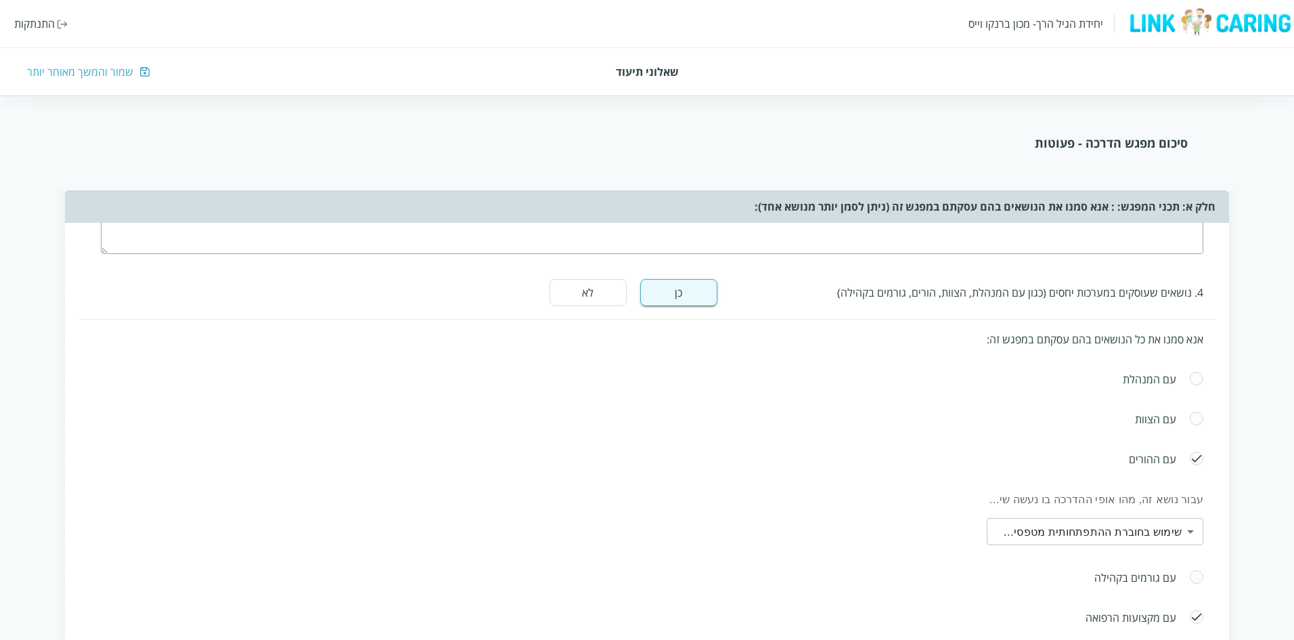
click at [1193, 529] on body "יחידת הגיל הרך- מכון [PERSON_NAME] התנתקות שאלוני תיעוד שמור והמשך מאוחר יותר ס…" at bounding box center [647, 85] width 1294 height 3628
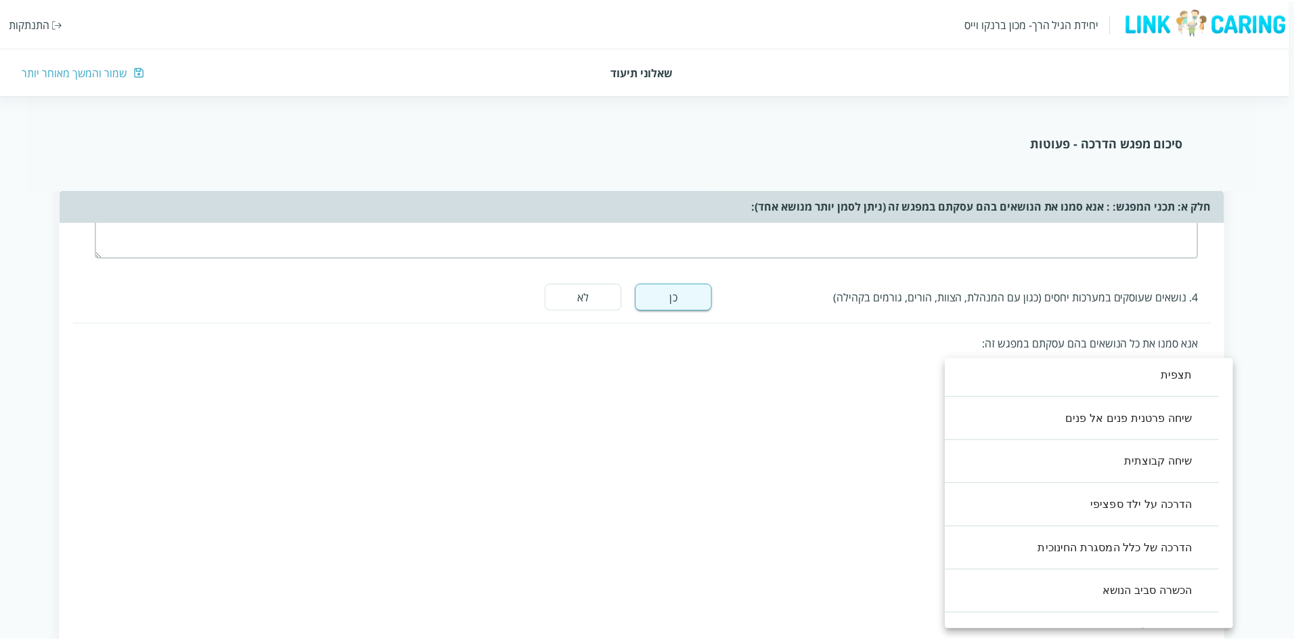
scroll to position [0, 0]
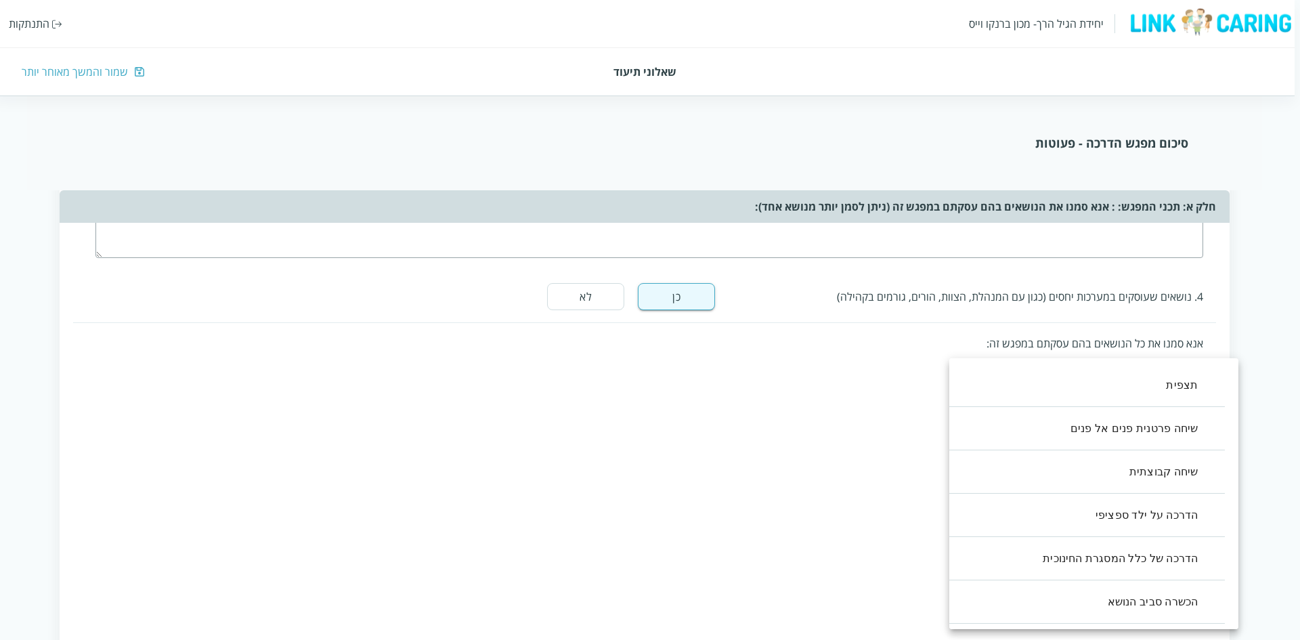
click at [778, 390] on div at bounding box center [650, 320] width 1300 height 640
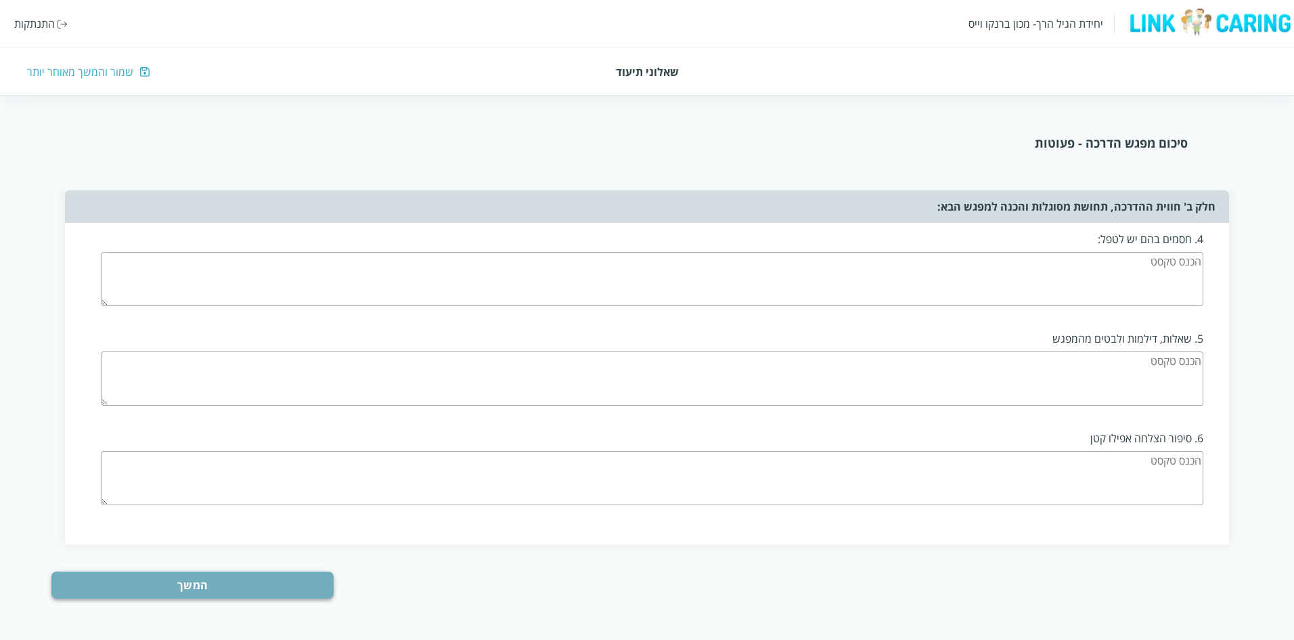
click at [177, 589] on button "המשך" at bounding box center [192, 584] width 282 height 27
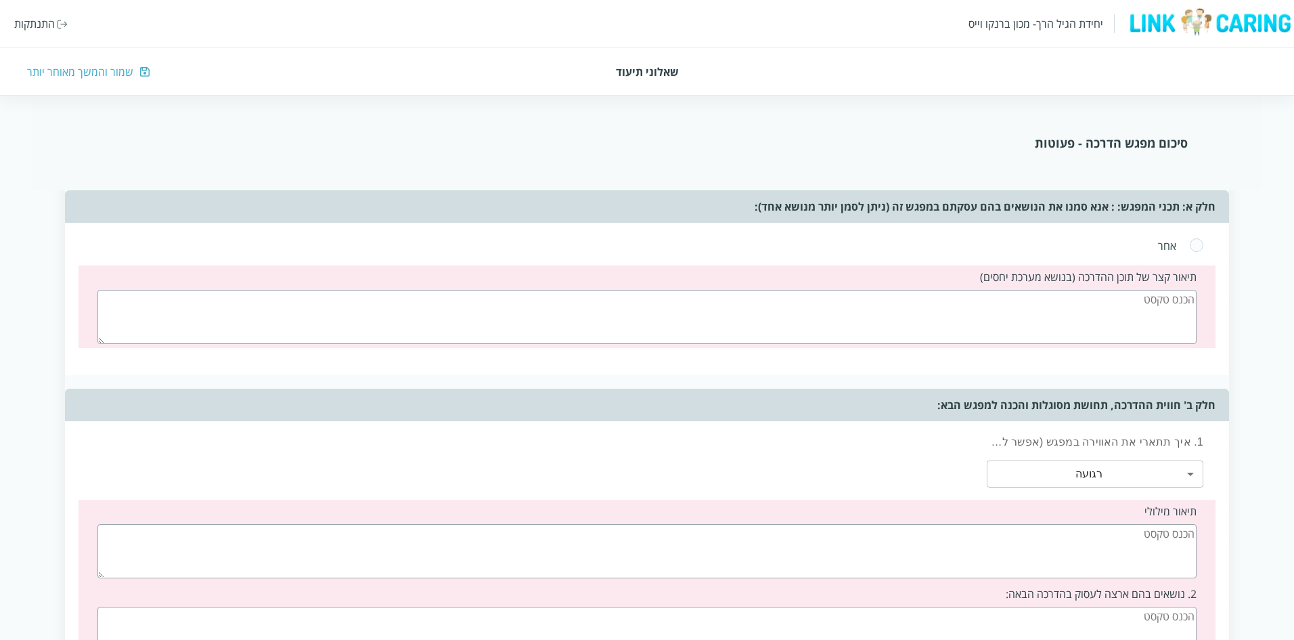
scroll to position [2554, 0]
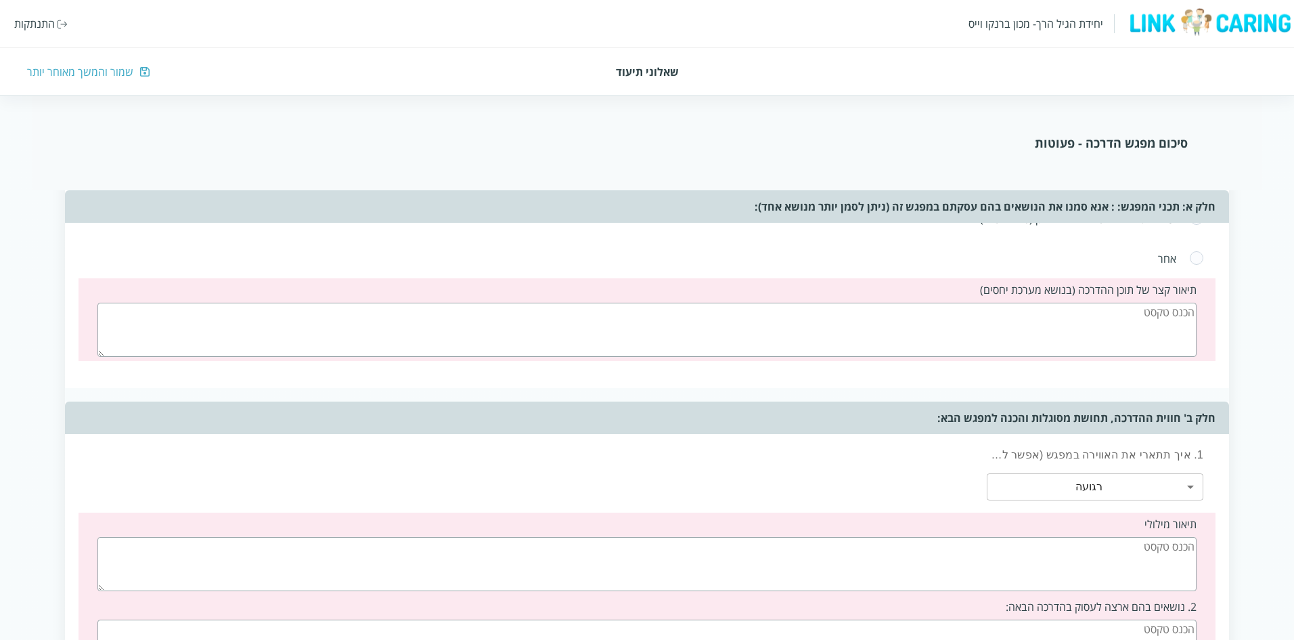
click at [1107, 314] on textarea at bounding box center [647, 330] width 1100 height 54
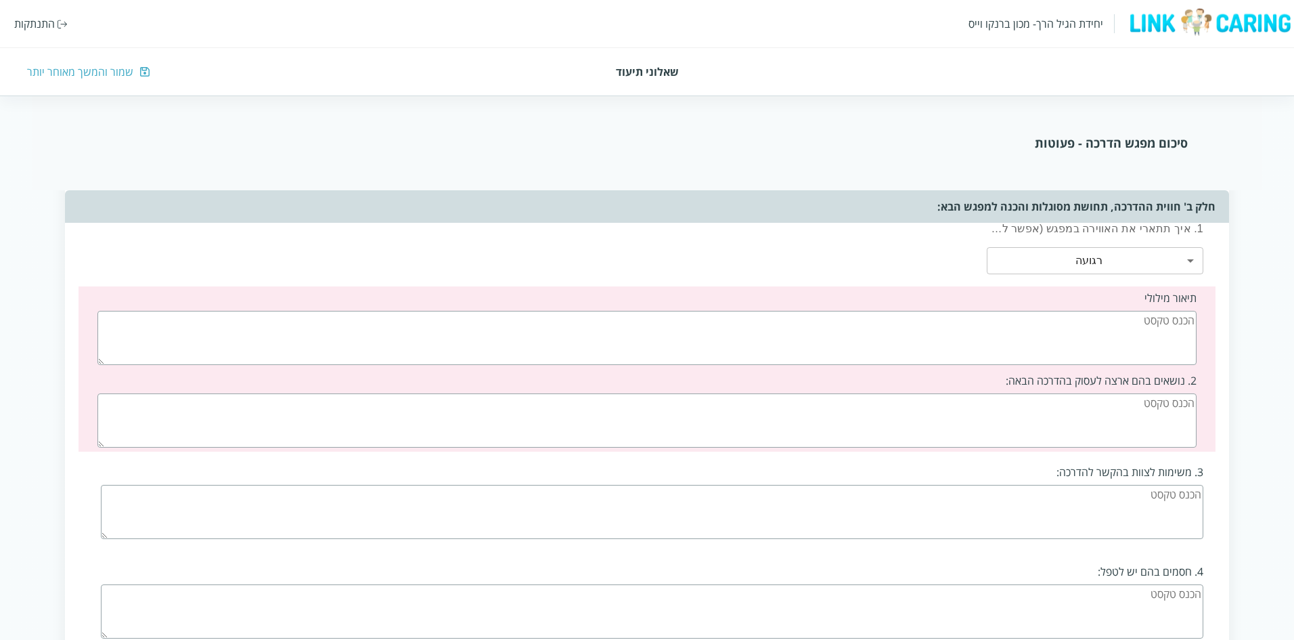
scroll to position [2805, 0]
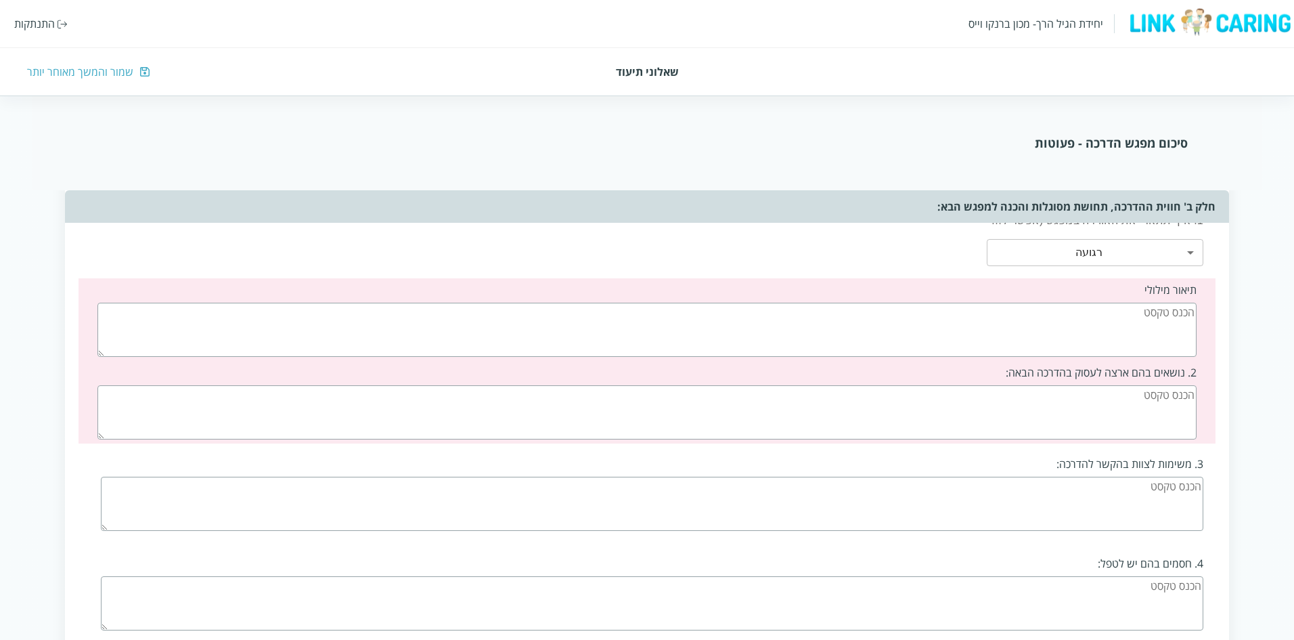
type textarea "="
click at [1126, 326] on textarea at bounding box center [647, 330] width 1100 height 54
type textarea "="
click at [1127, 418] on textarea at bounding box center [647, 412] width 1100 height 54
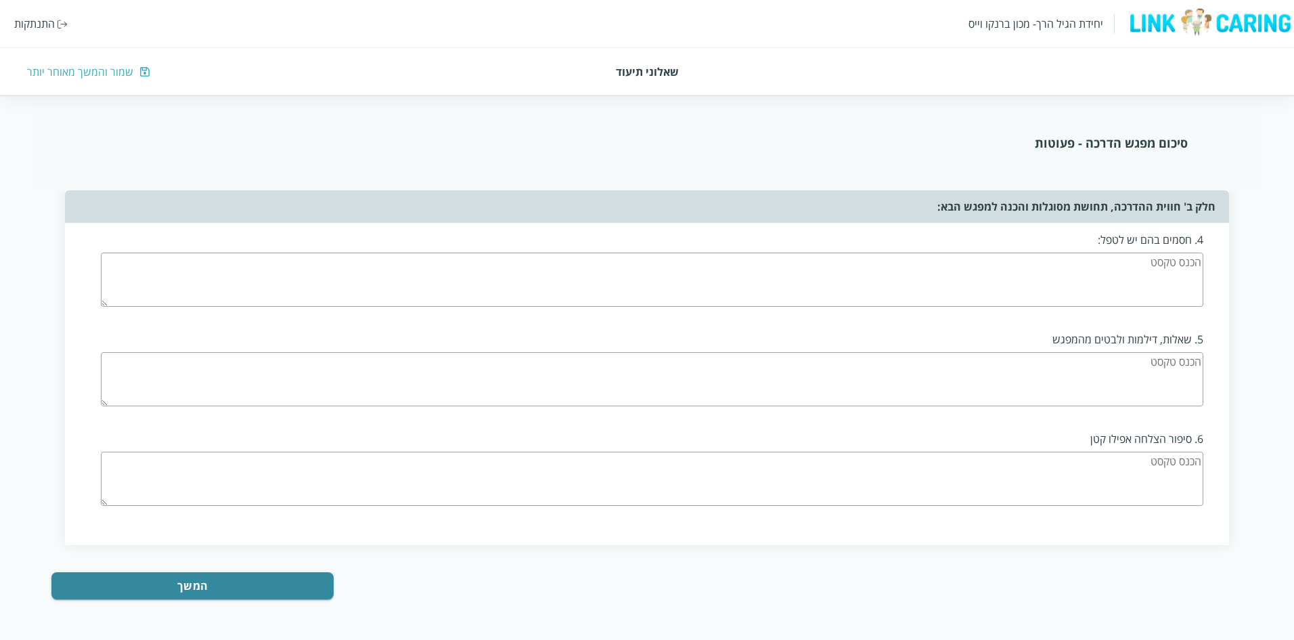
scroll to position [3163, 0]
type textarea "="
click at [198, 588] on button "המשך" at bounding box center [192, 584] width 282 height 27
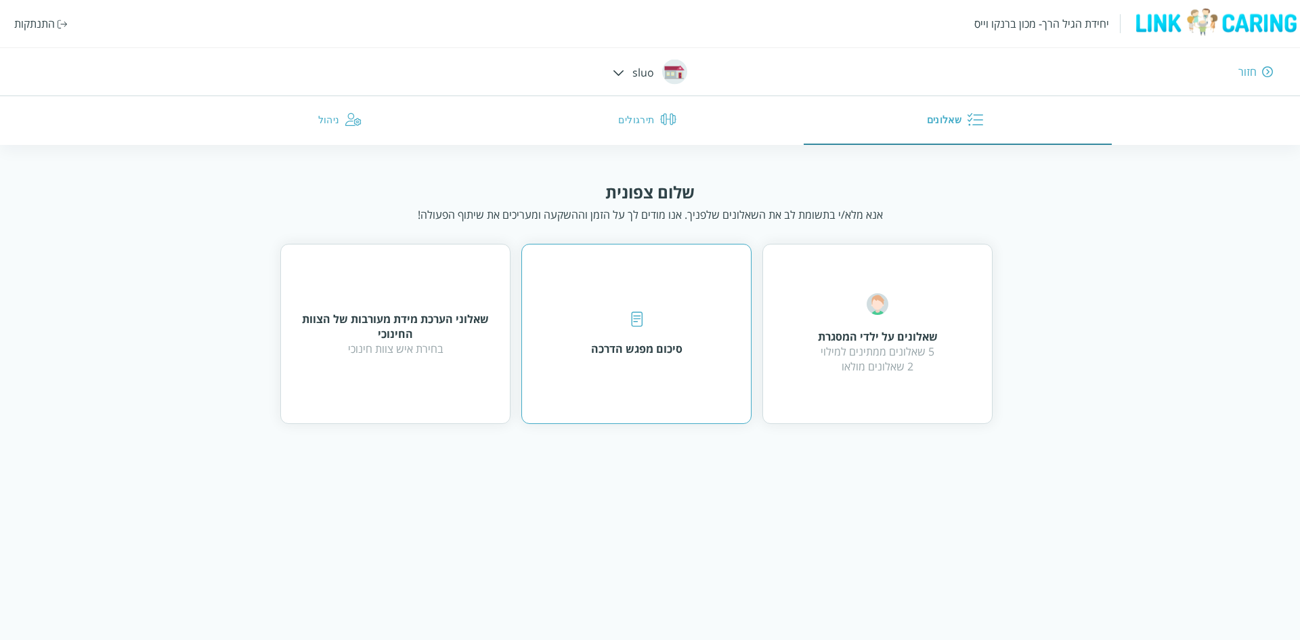
click at [655, 299] on div "סיכום מפגש הדרכה" at bounding box center [636, 334] width 230 height 180
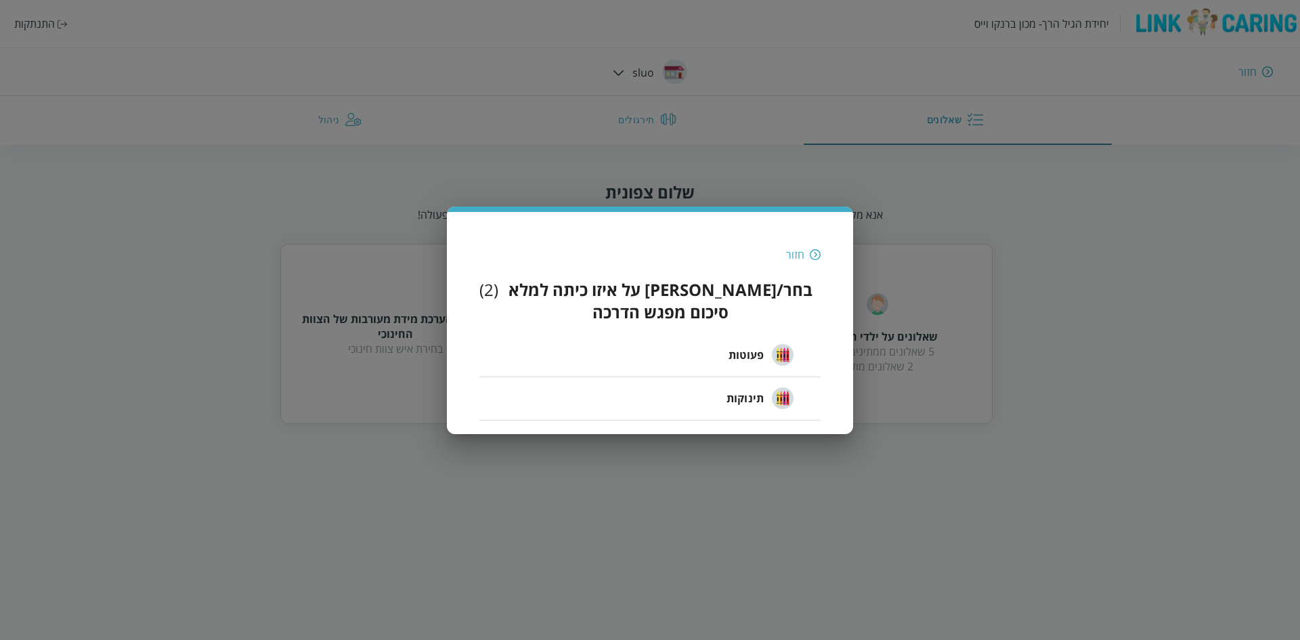
click at [758, 347] on span "פעוטות" at bounding box center [745, 355] width 35 height 16
